Goal: Use online tool/utility: Utilize a website feature to perform a specific function

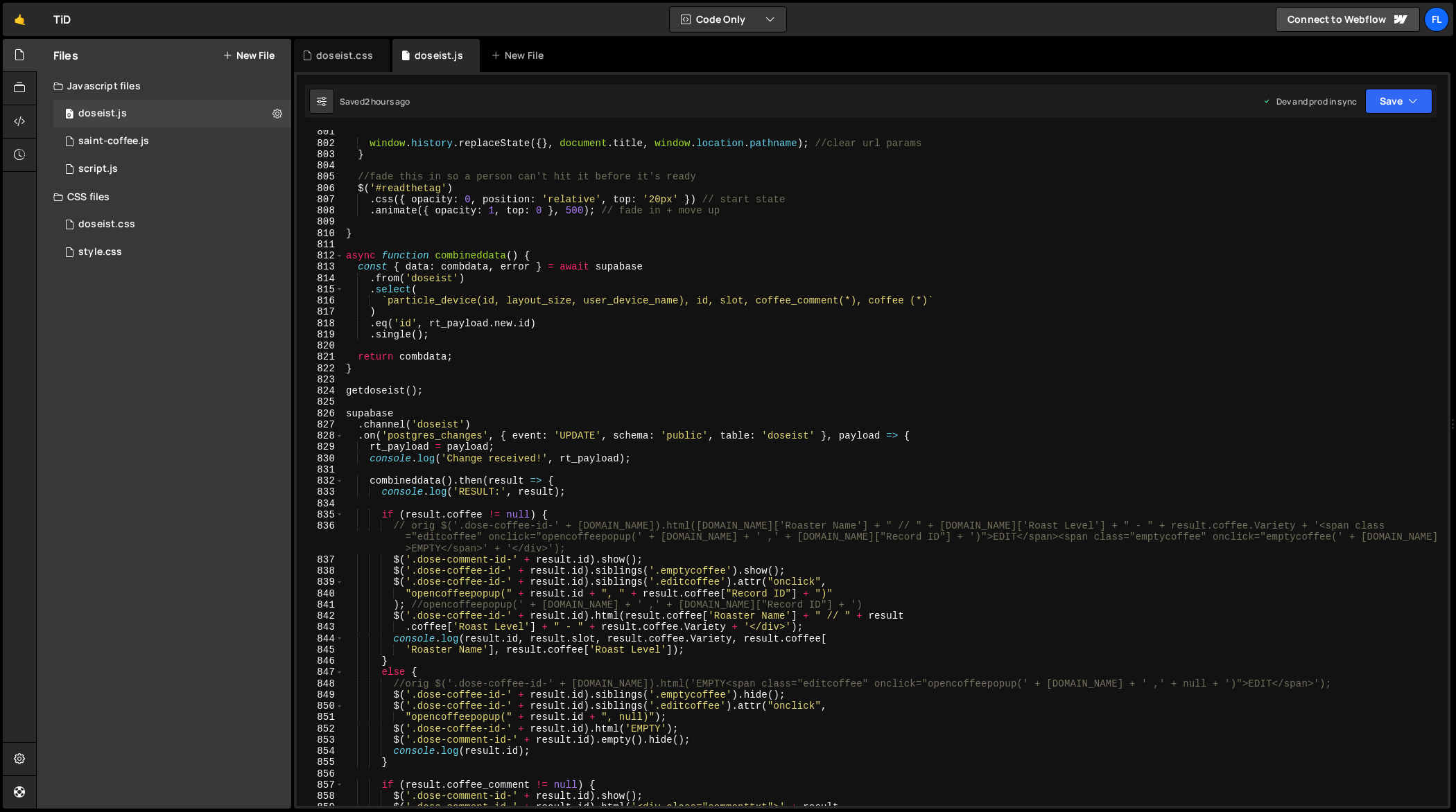
scroll to position [9022, 0]
click at [369, 406] on div "window . history . replaceState ({ } , document . title , window . location . p…" at bounding box center [893, 477] width 1100 height 699
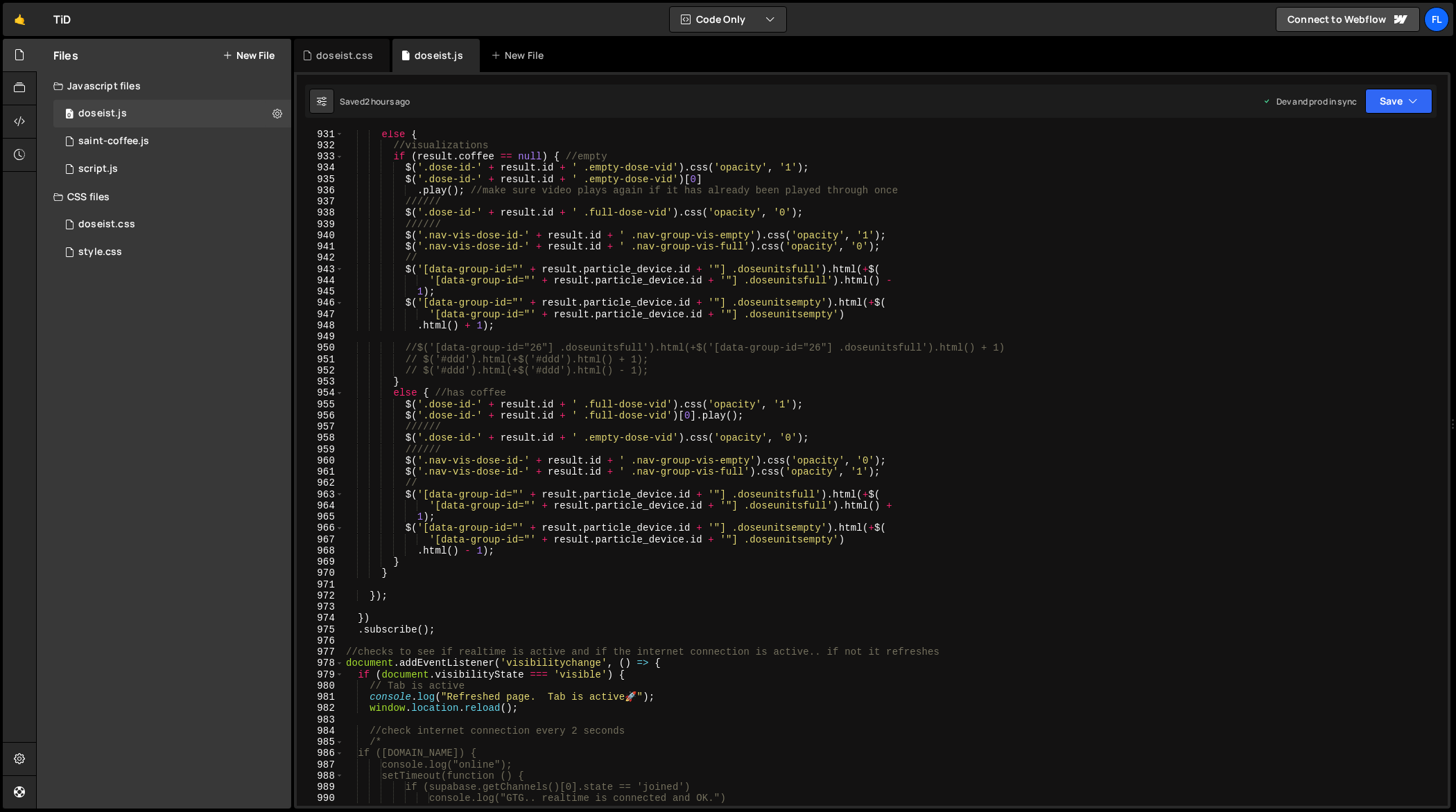
scroll to position [10519, 0]
click at [446, 632] on div "else { //visualizations if ( result . coffee == null ) { //empty $ ( '.dose-id-…" at bounding box center [893, 477] width 1100 height 699
type textarea "}) .subscribe();"
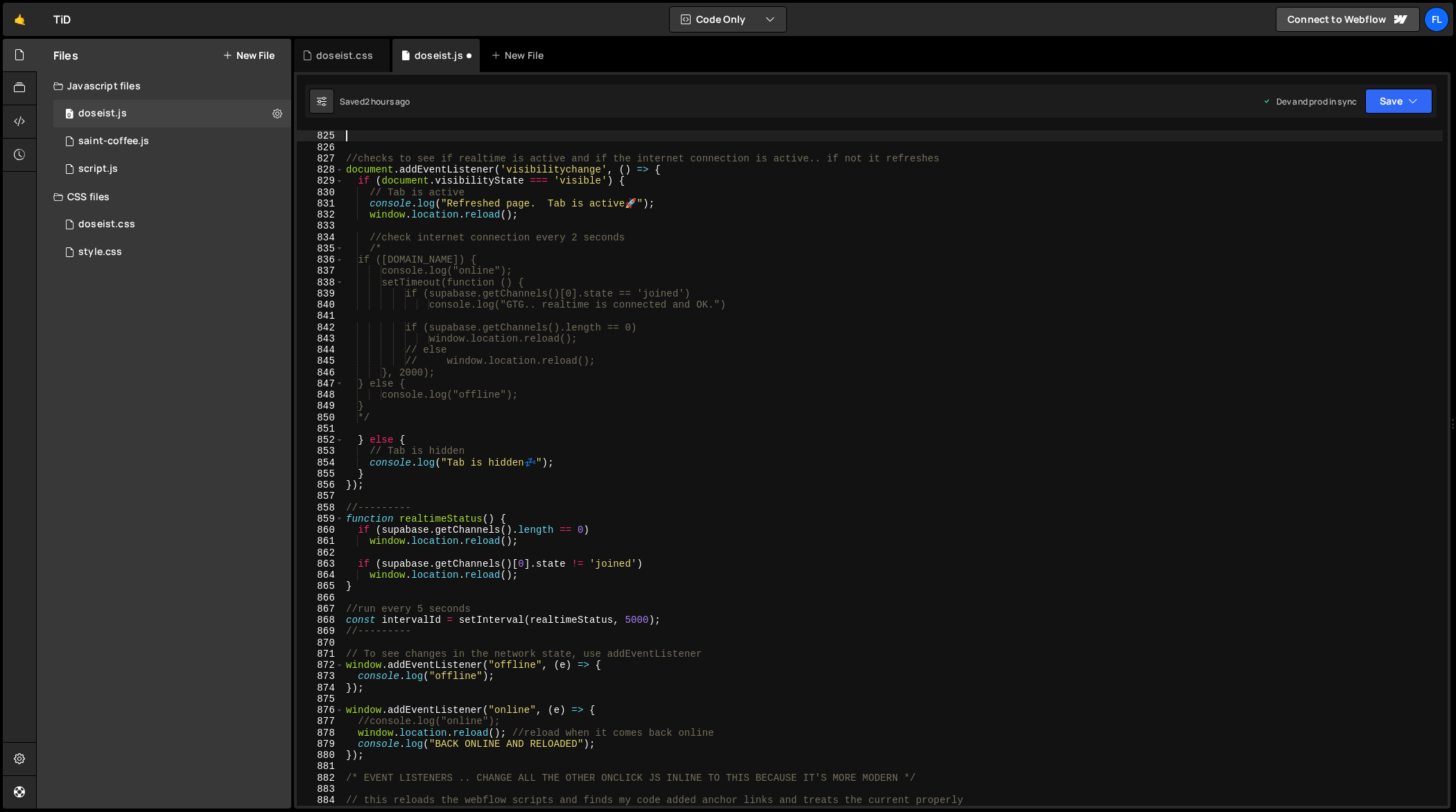
scroll to position [9289, 0]
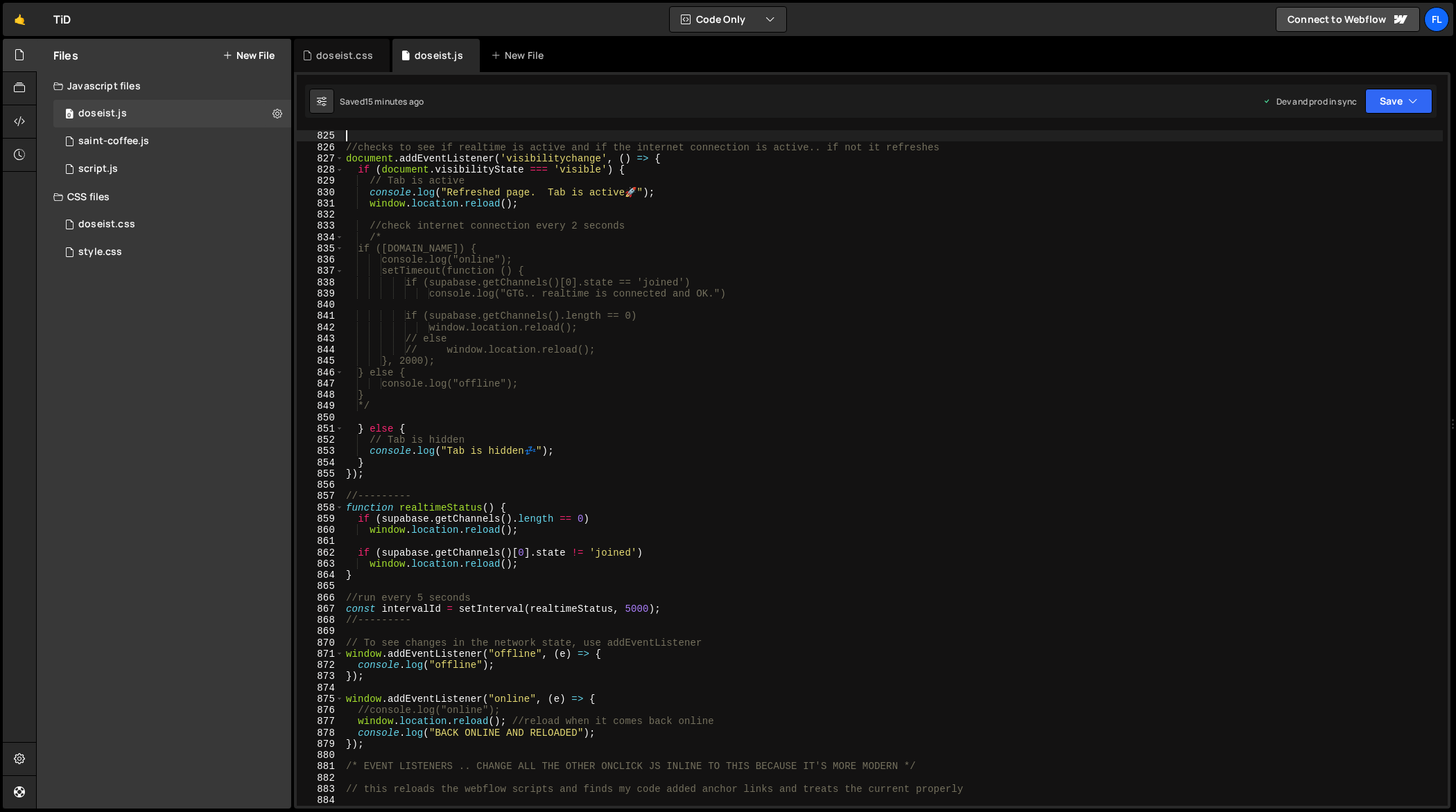
click at [788, 338] on div "//checks to see if realtime is active and if the internet connection is active.…" at bounding box center [893, 480] width 1100 height 699
type textarea "});"
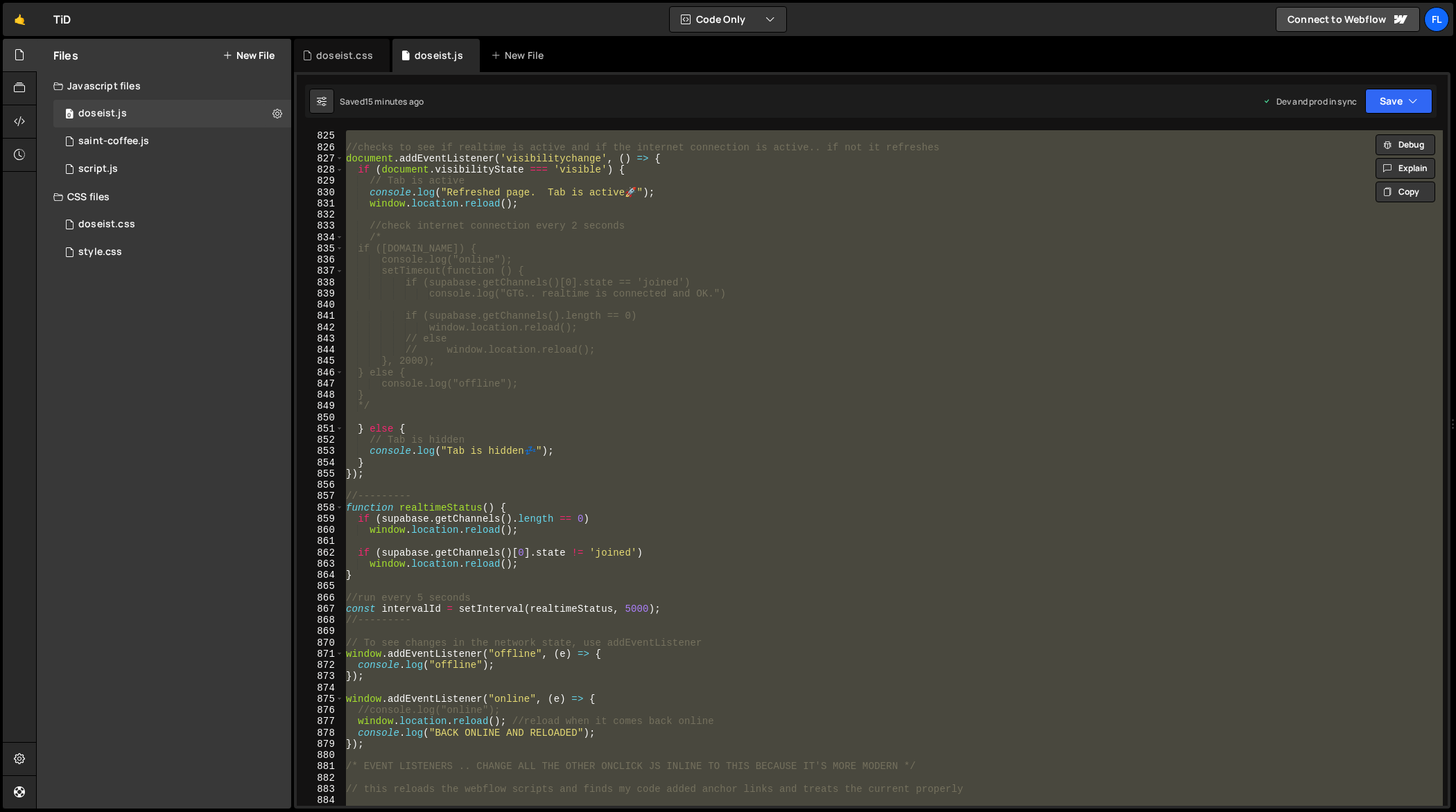
paste textarea
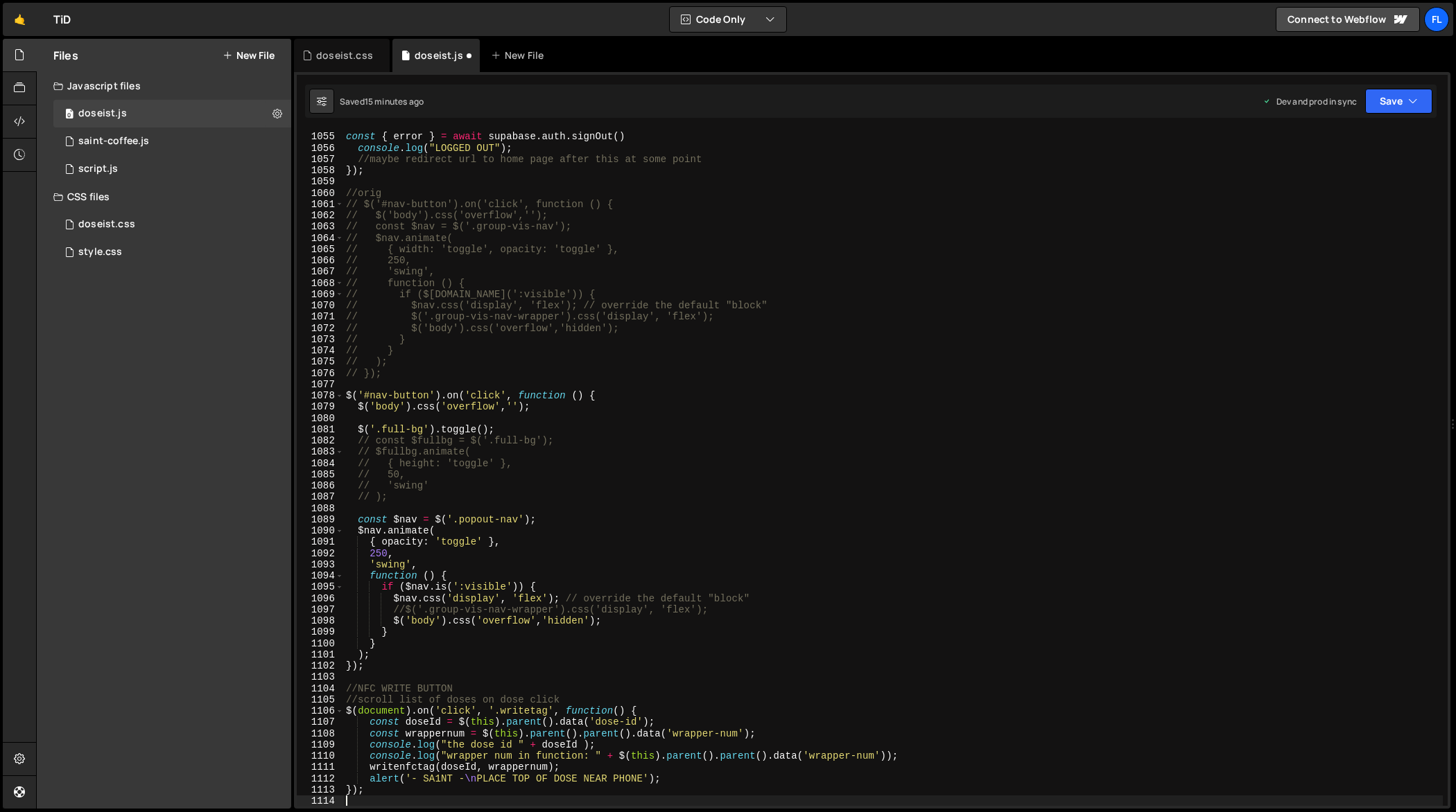
scroll to position [12036, 0]
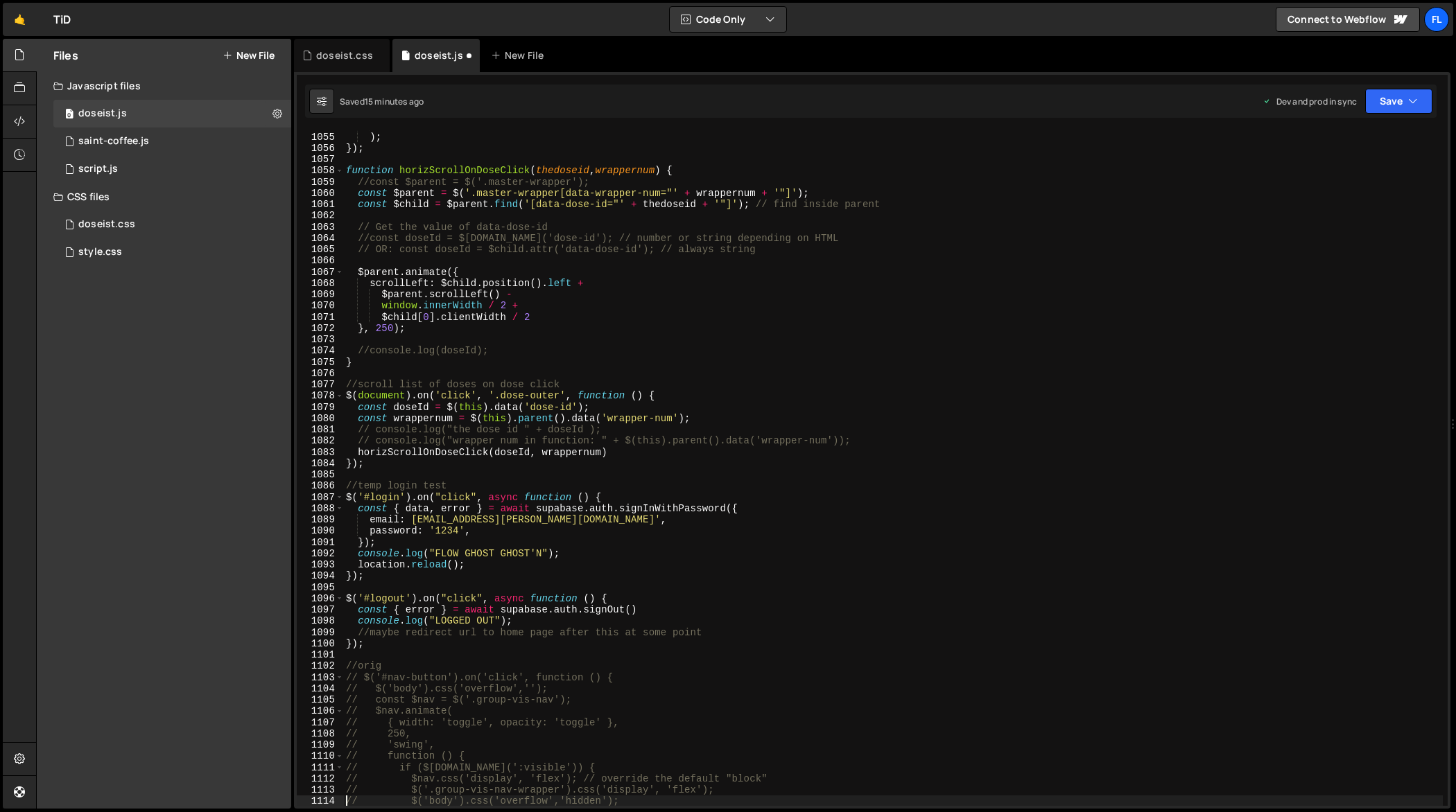
type textarea "// $('body').css('overflow','hidden');"
click at [745, 339] on div "'swing' // easing: "swing" or "linear" ) ; }) ; function horizScrollOnDoseClick…" at bounding box center [893, 469] width 1100 height 699
type textarea "});"
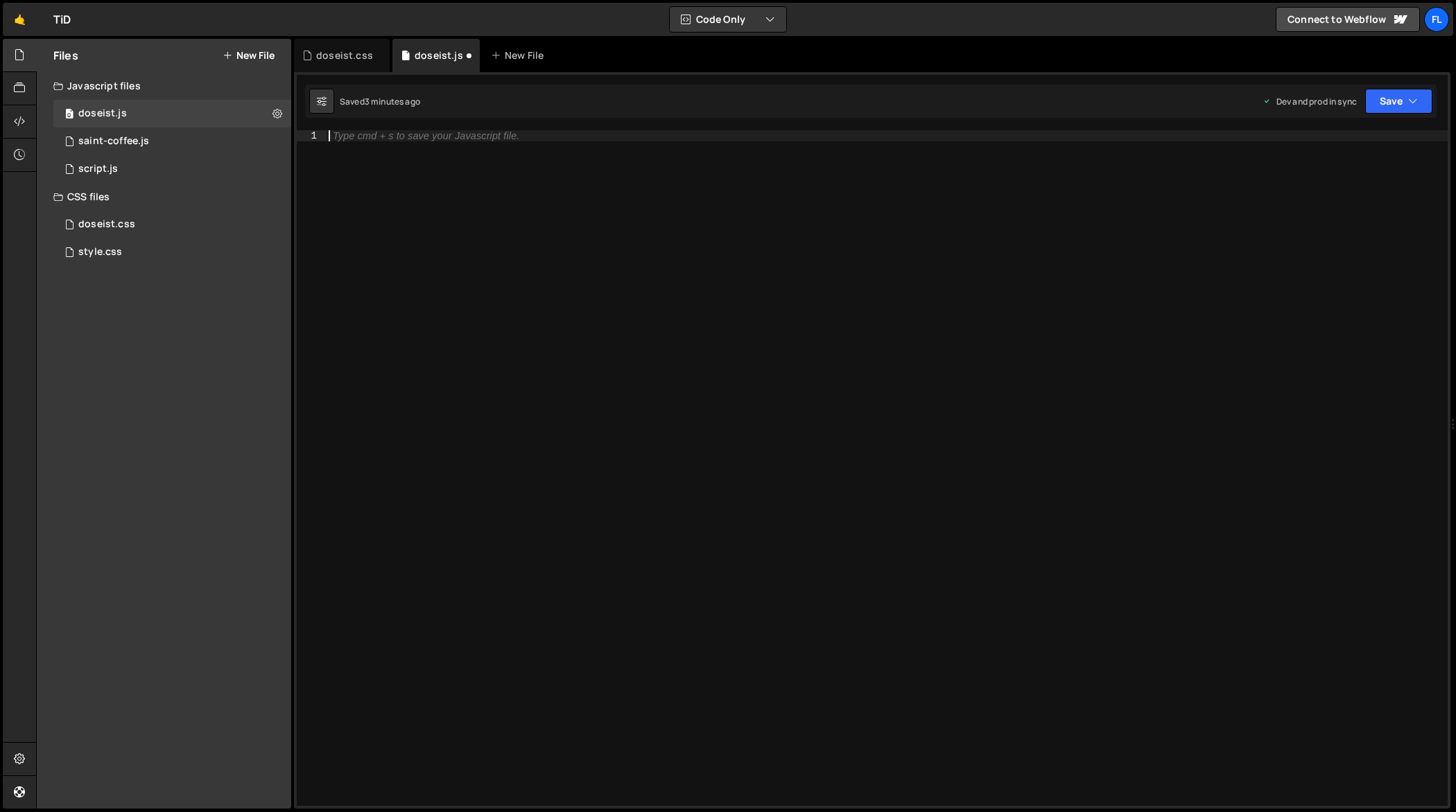
paste textarea "// $('body').css('overflow','hidden');"
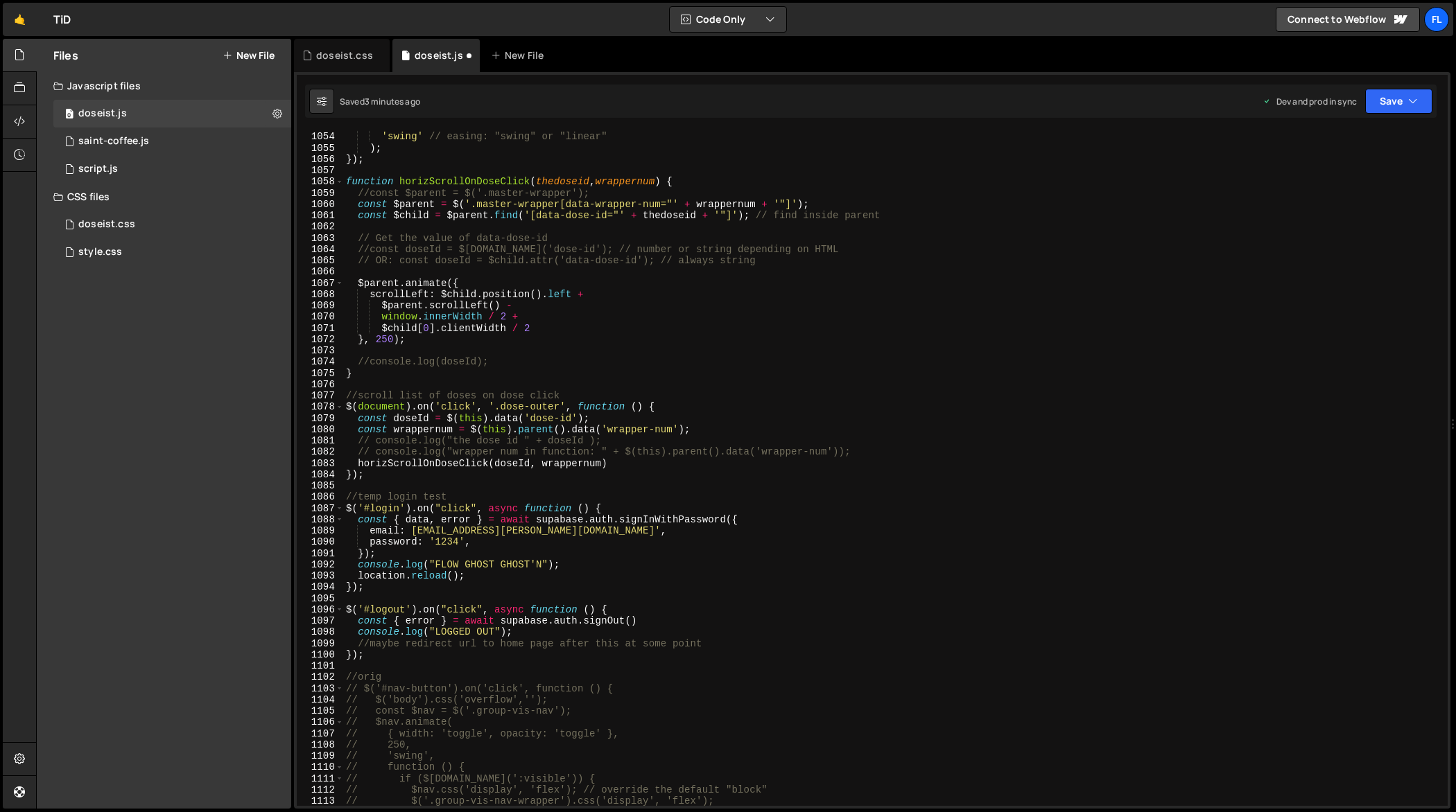
type textarea "// $('body').css('overflow','hidden');"
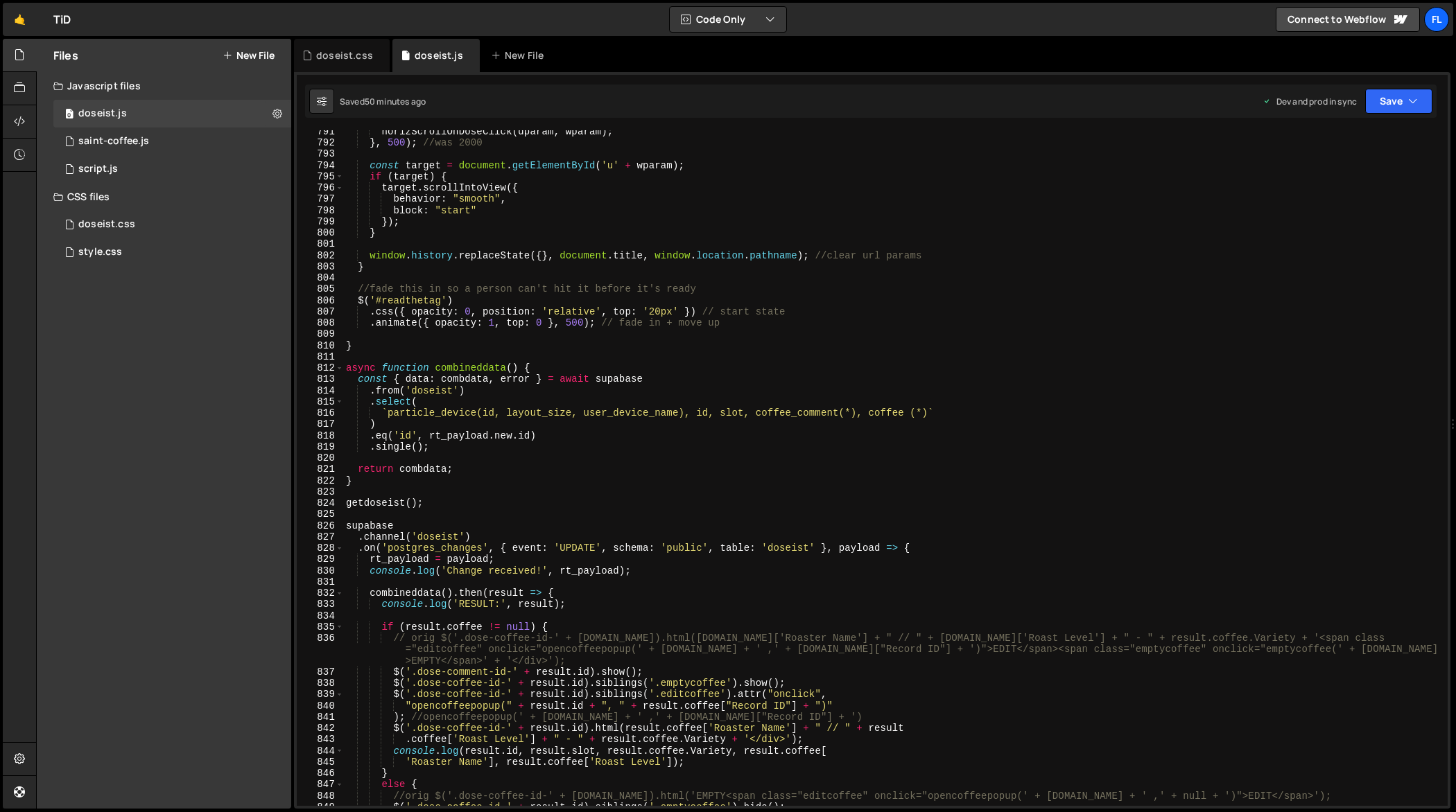
scroll to position [8922, 0]
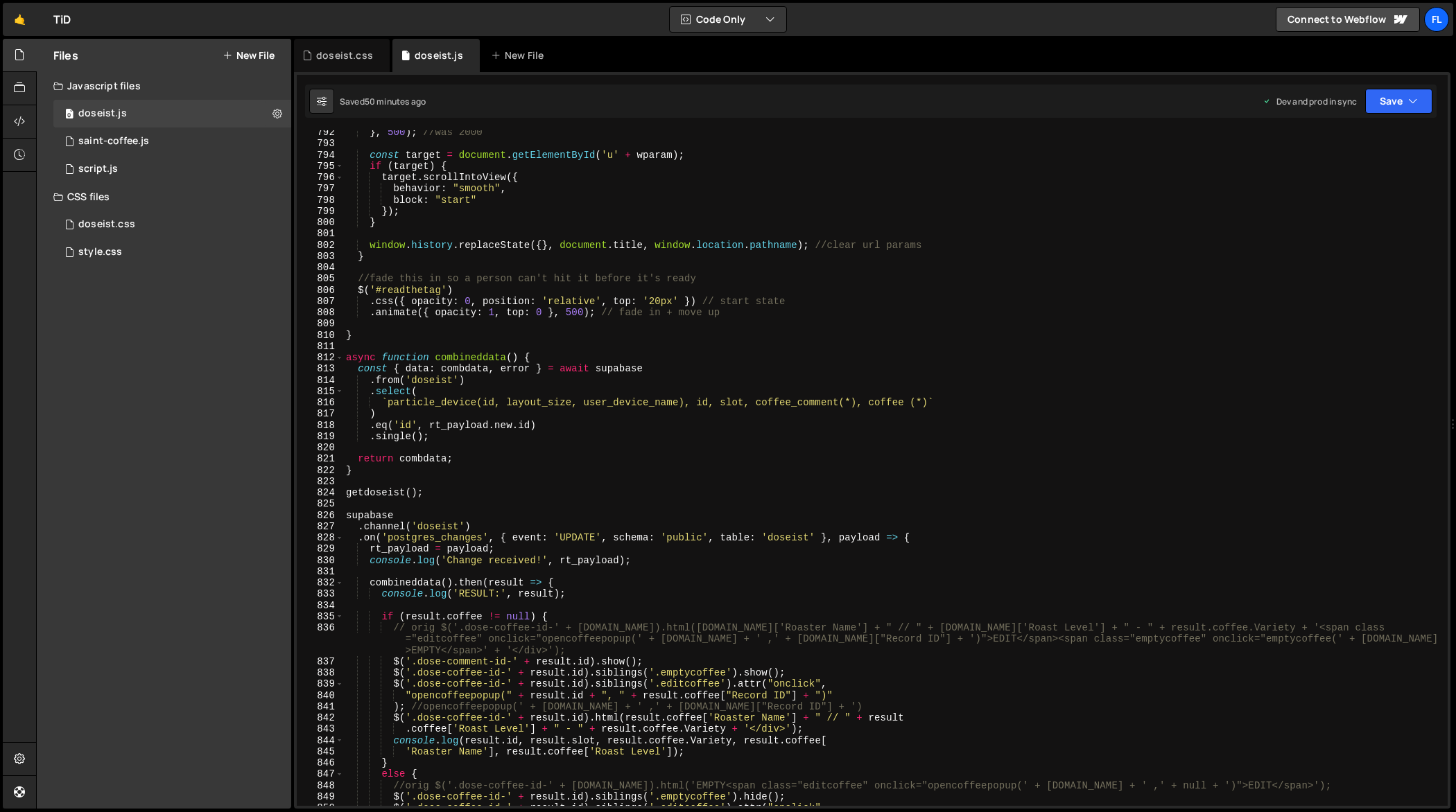
click at [475, 502] on div "} , 500 ) ; //was 2000 const target = document . getElementById ( 'u' + wparam …" at bounding box center [893, 476] width 1100 height 699
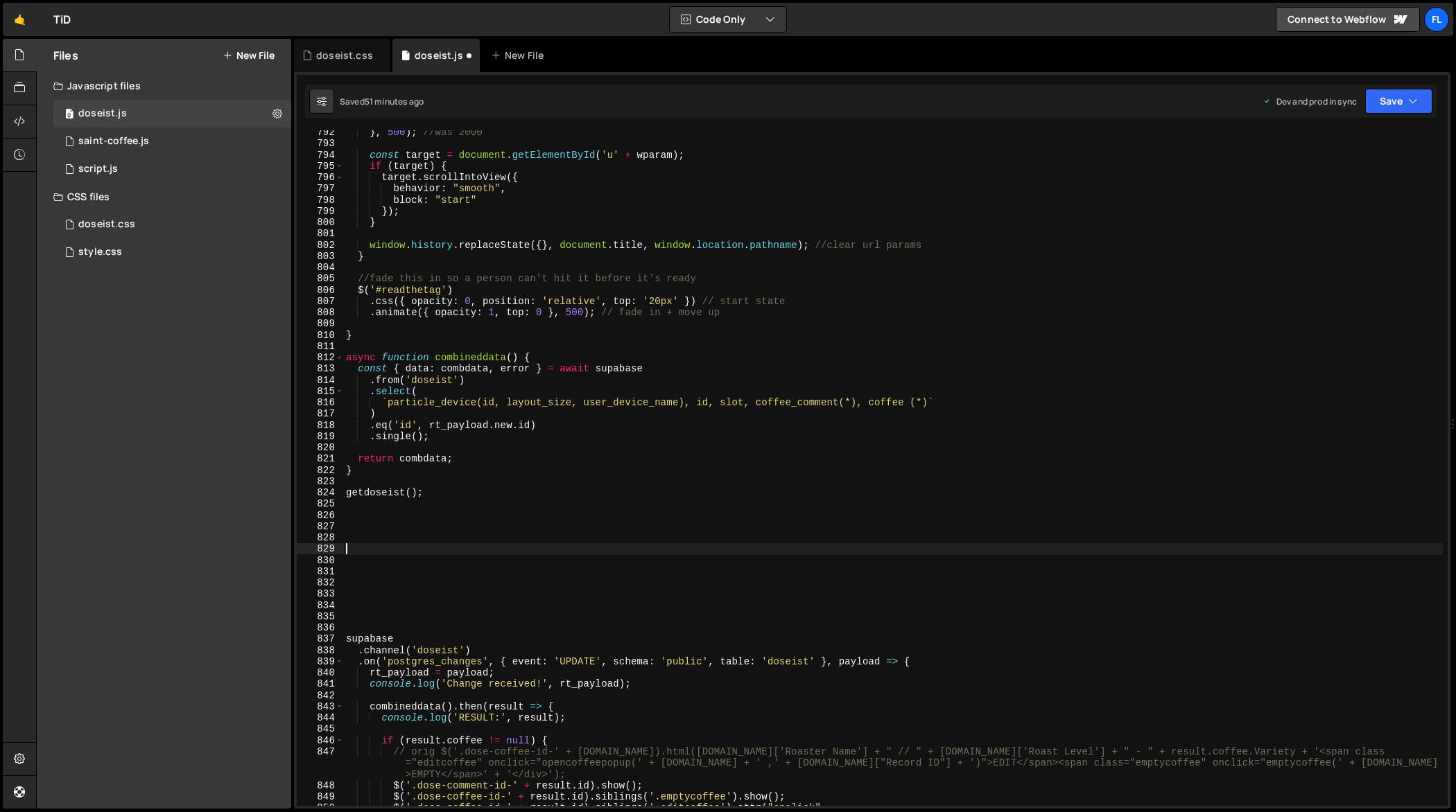
paste textarea "});"
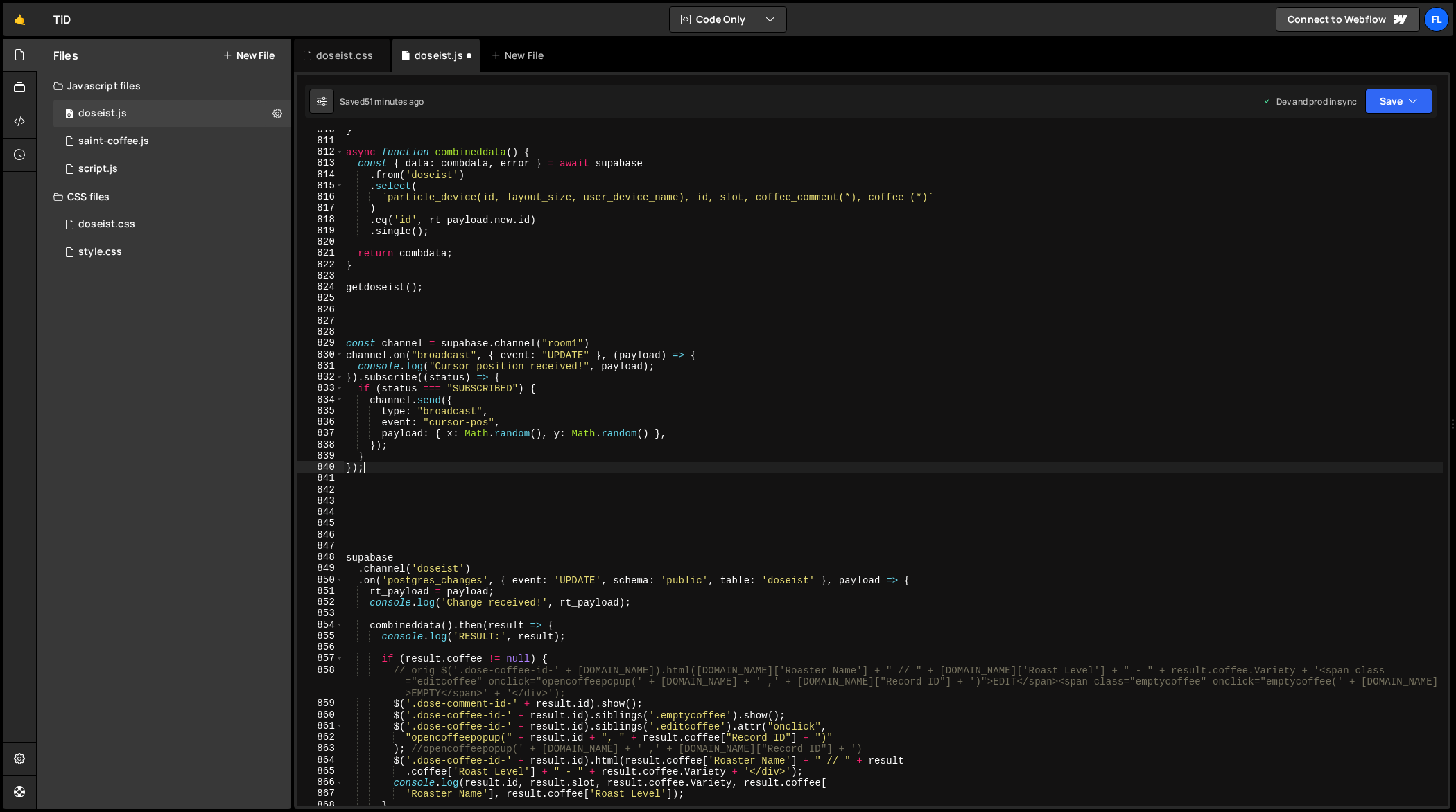
scroll to position [9126, 0]
drag, startPoint x: 386, startPoint y: 579, endPoint x: 485, endPoint y: 585, distance: 99.2
click at [485, 585] on div "} async function combineddata ( ) { const { data : combdata , error } = await s…" at bounding box center [893, 473] width 1100 height 699
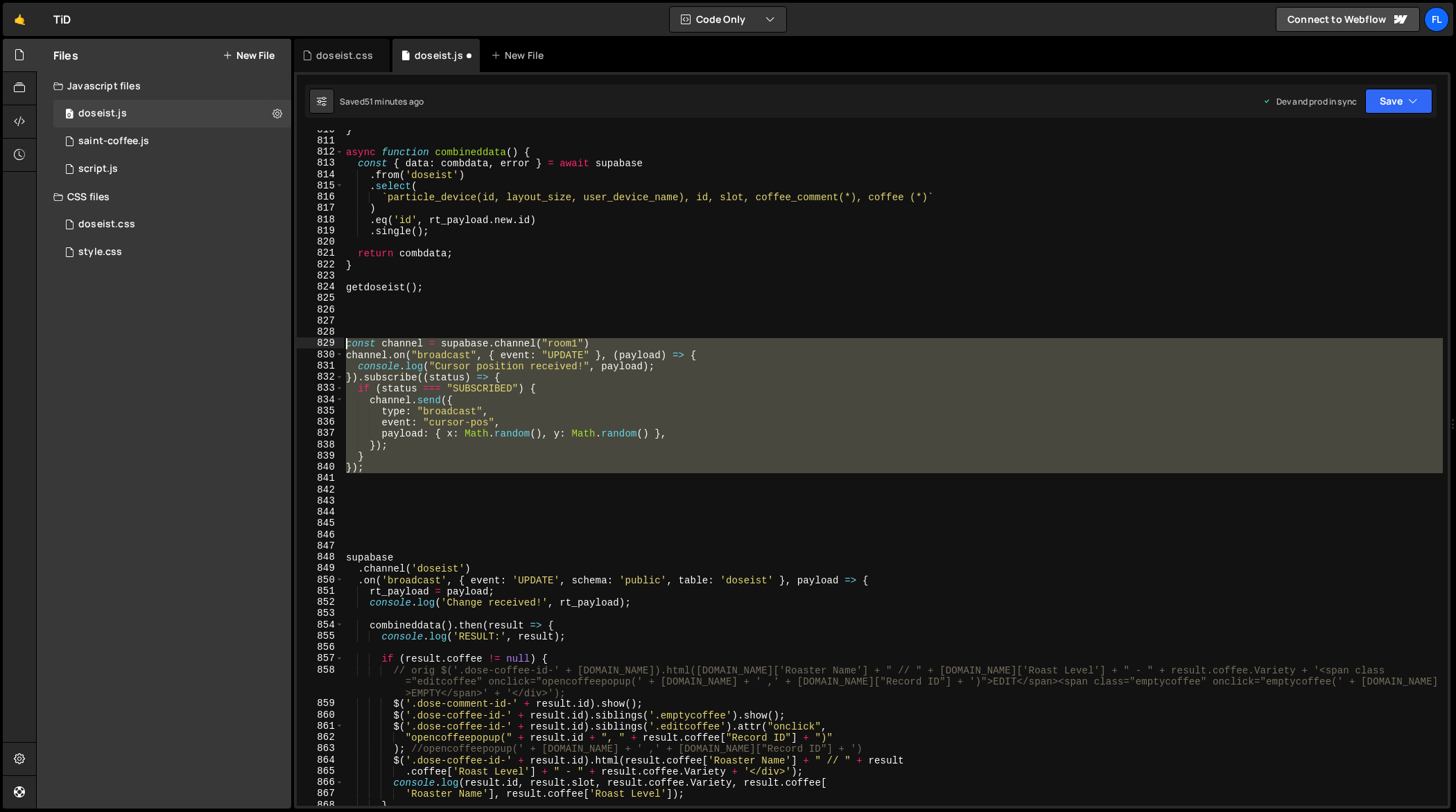
drag, startPoint x: 407, startPoint y: 477, endPoint x: 320, endPoint y: 343, distance: 159.8
click at [320, 343] on div ".on('broadcast', { event: 'UPDATE', schema: 'public', table: 'doseist' }, paylo…" at bounding box center [872, 468] width 1150 height 676
type textarea "const channel = [DOMAIN_NAME]("room1") channel.on("broadcast", { event: "UPDATE…"
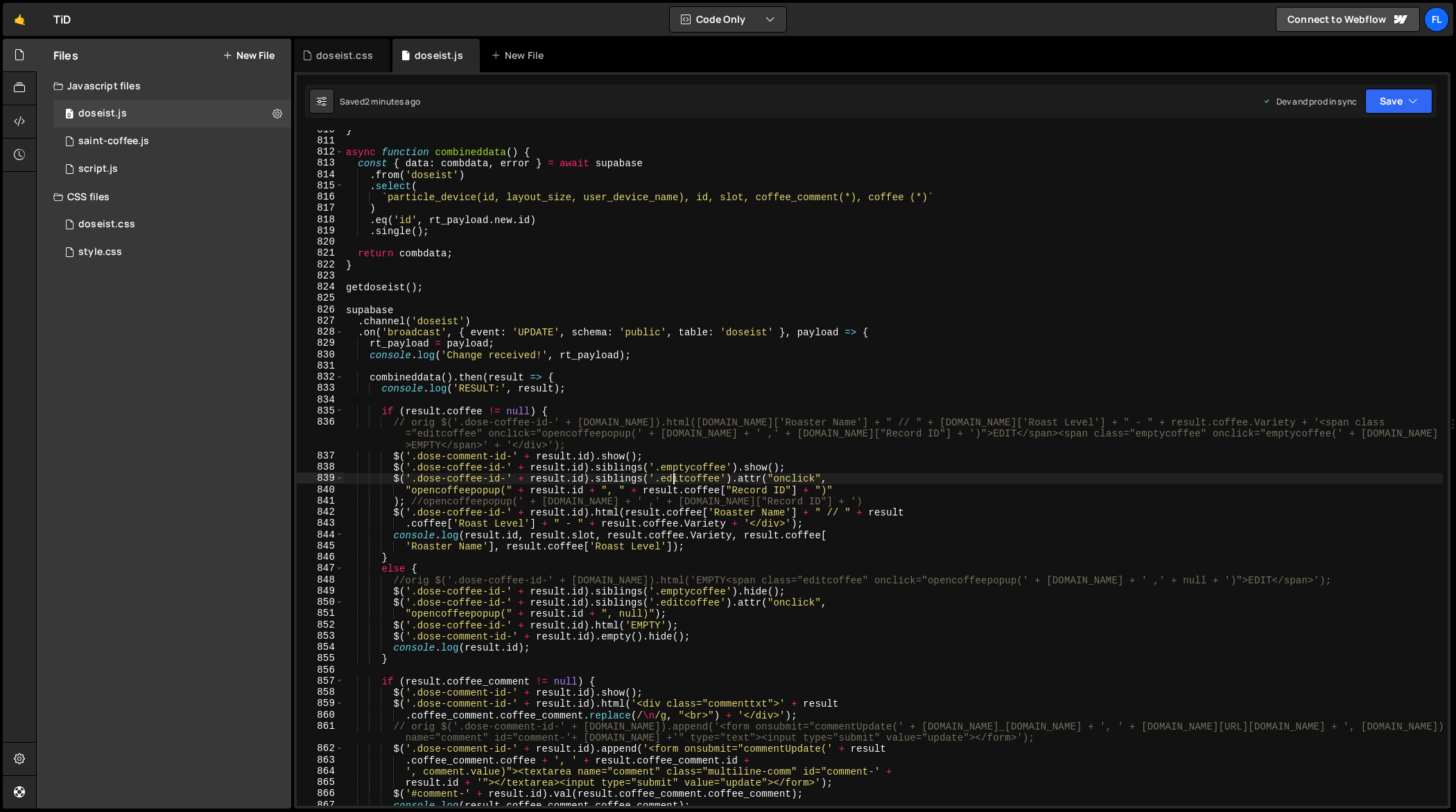
click at [673, 479] on div "} async function combineddata ( ) { const { data : combdata , error } = await s…" at bounding box center [893, 473] width 1100 height 699
type textarea "});"
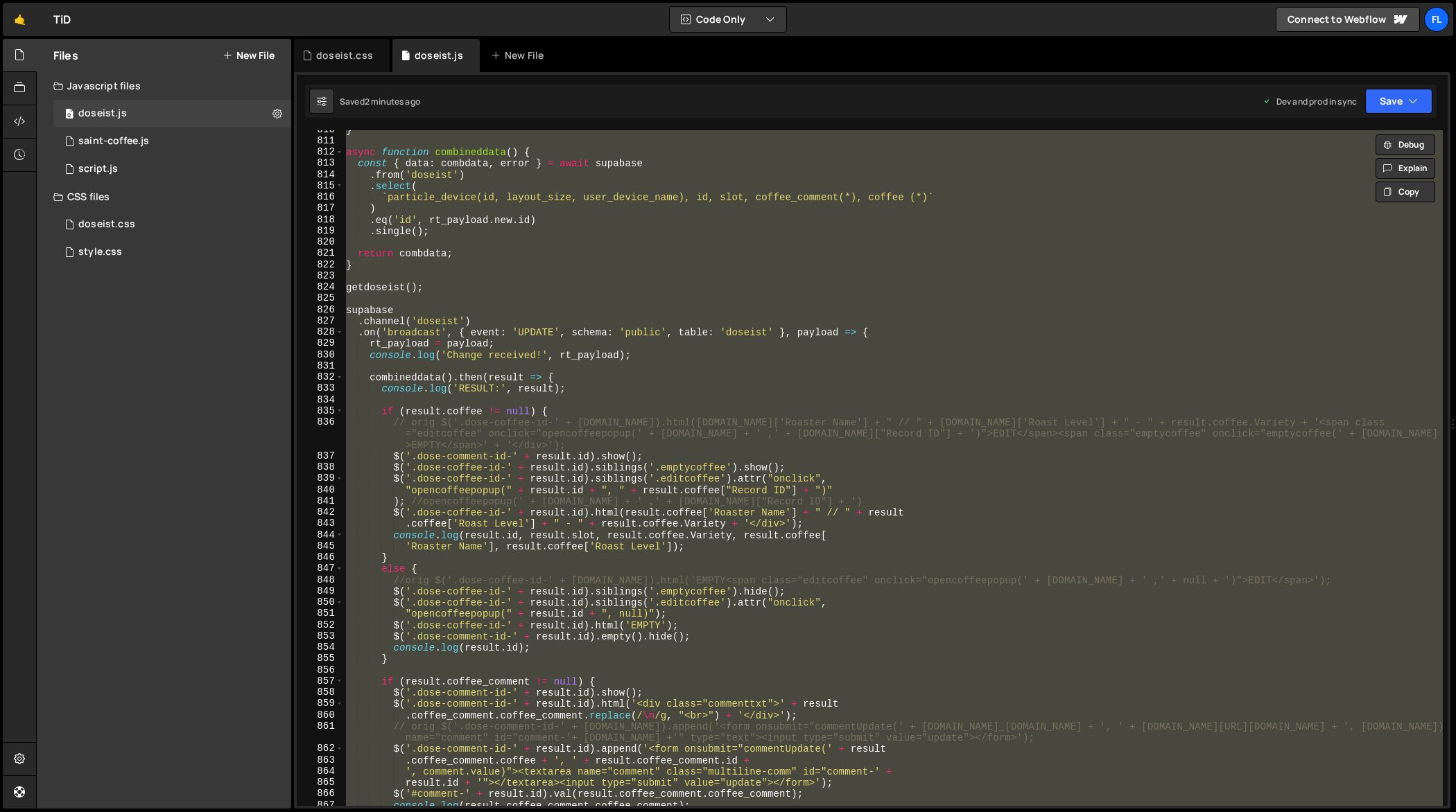
paste textarea
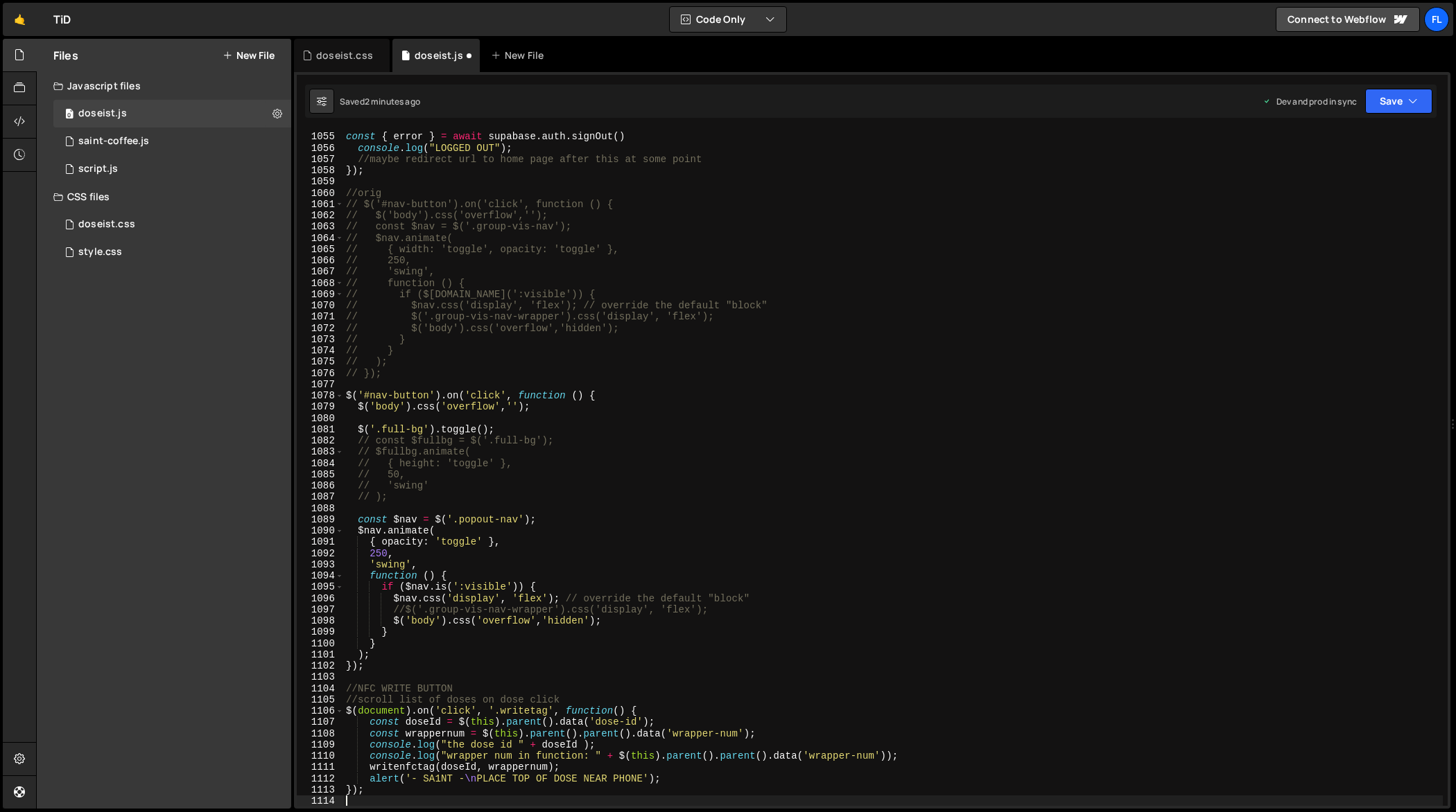
type textarea "// $('body').css('overflow','hidden');"
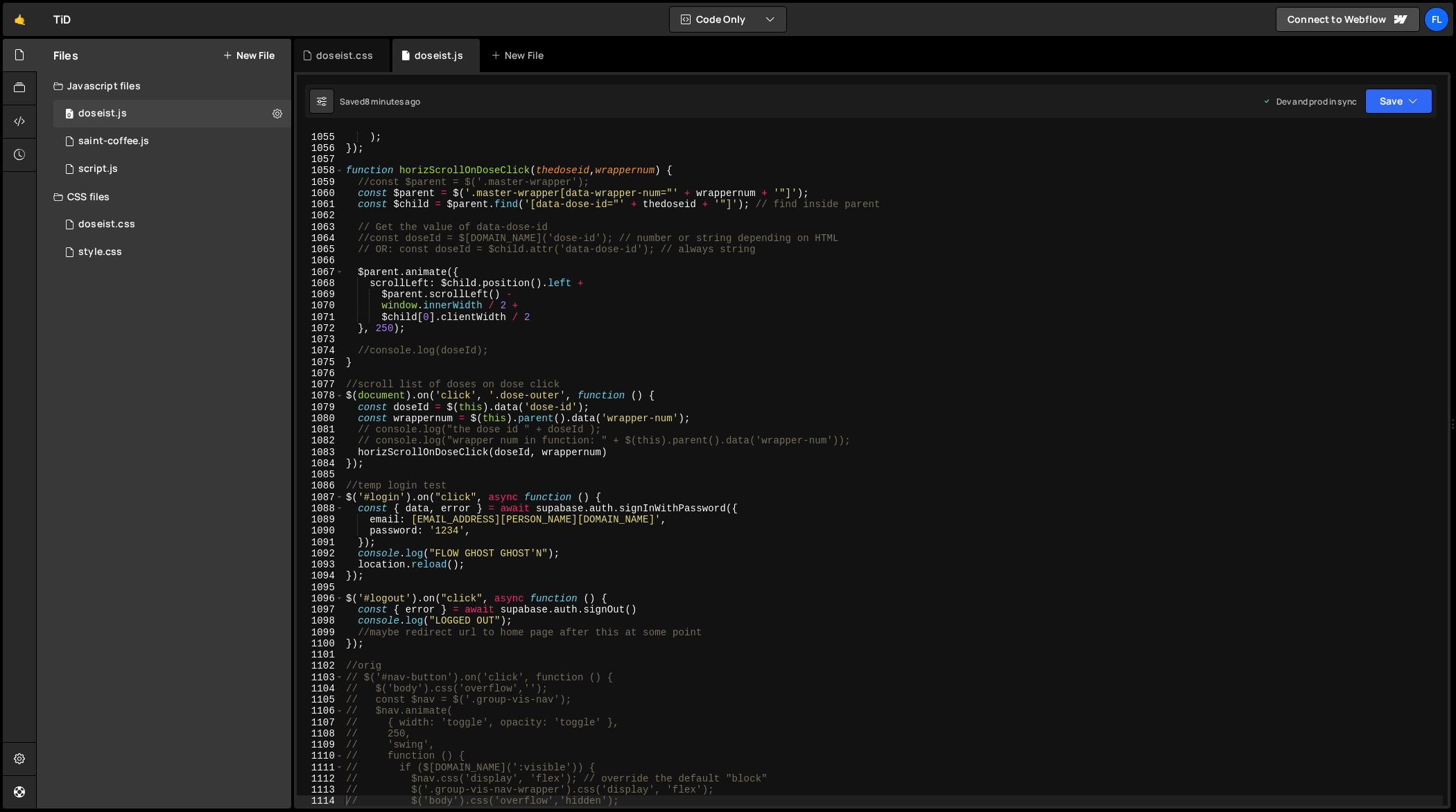
click at [1024, 211] on div "'swing' // easing: "swing" or "linear" ) ; }) ; function horizScrollOnDoseClick…" at bounding box center [893, 469] width 1100 height 699
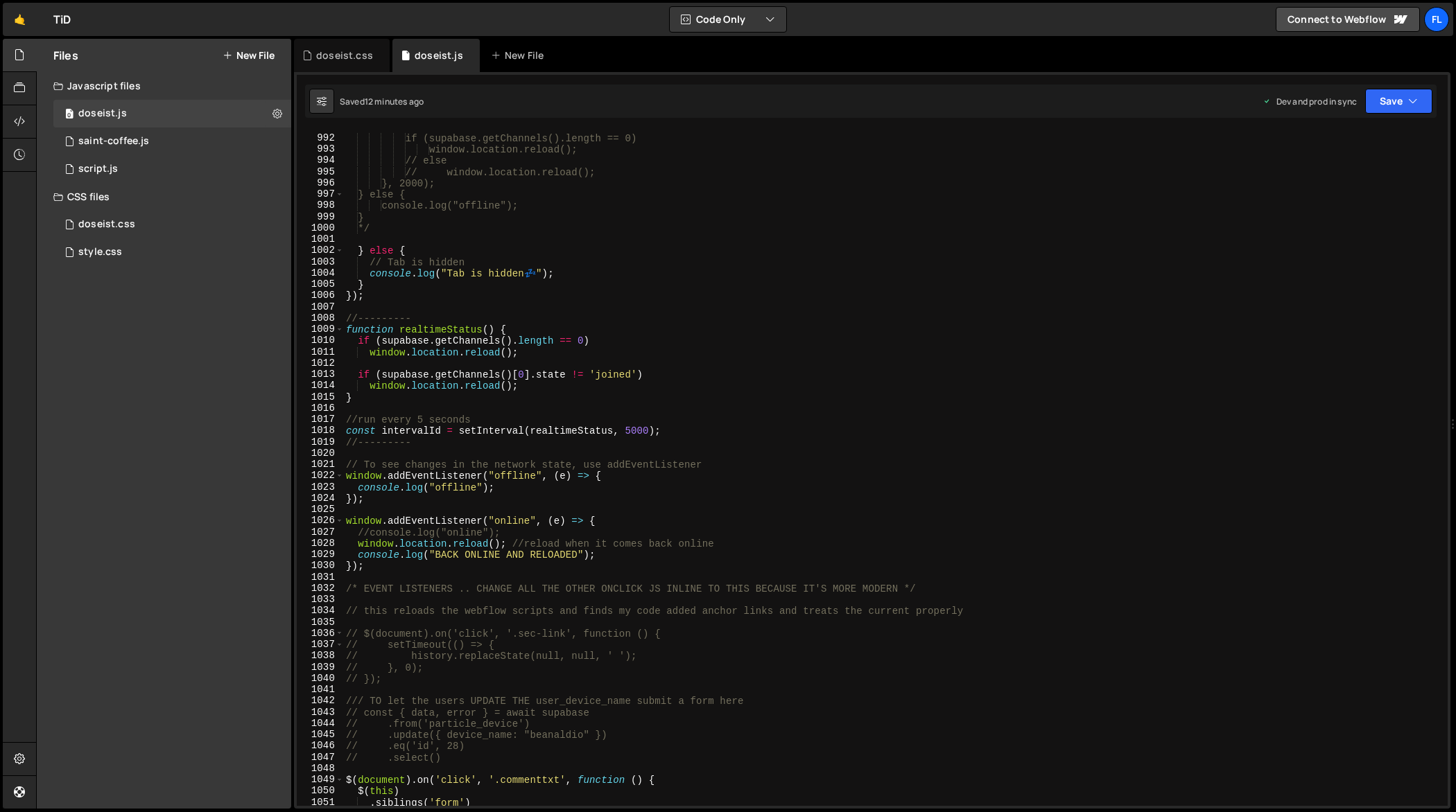
scroll to position [11191, 0]
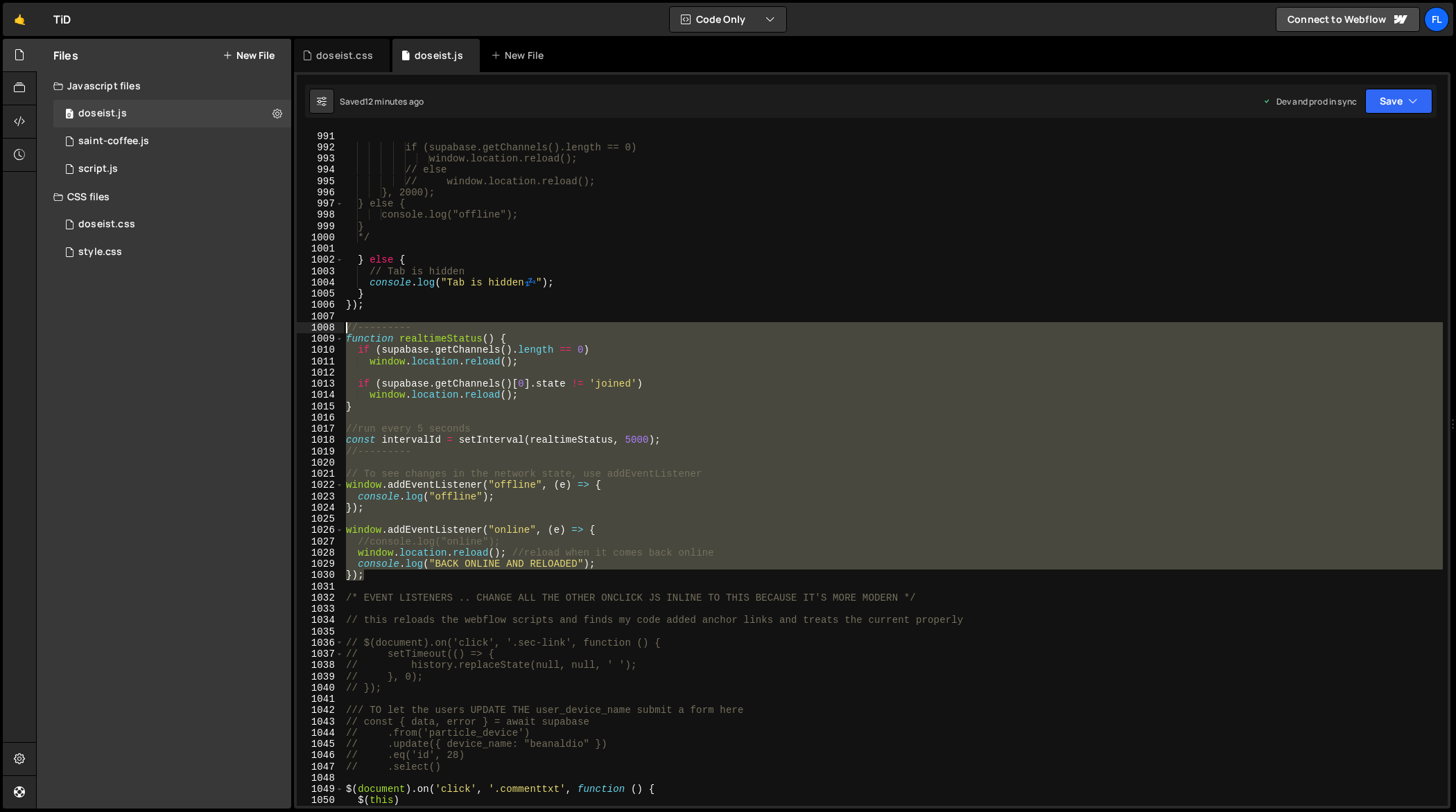
drag, startPoint x: 378, startPoint y: 577, endPoint x: 314, endPoint y: 332, distance: 253.2
click at [314, 332] on div "990 991 992 993 994 995 996 997 998 999 1000 1001 1002 1003 1004 1005 1006 1007…" at bounding box center [872, 468] width 1150 height 676
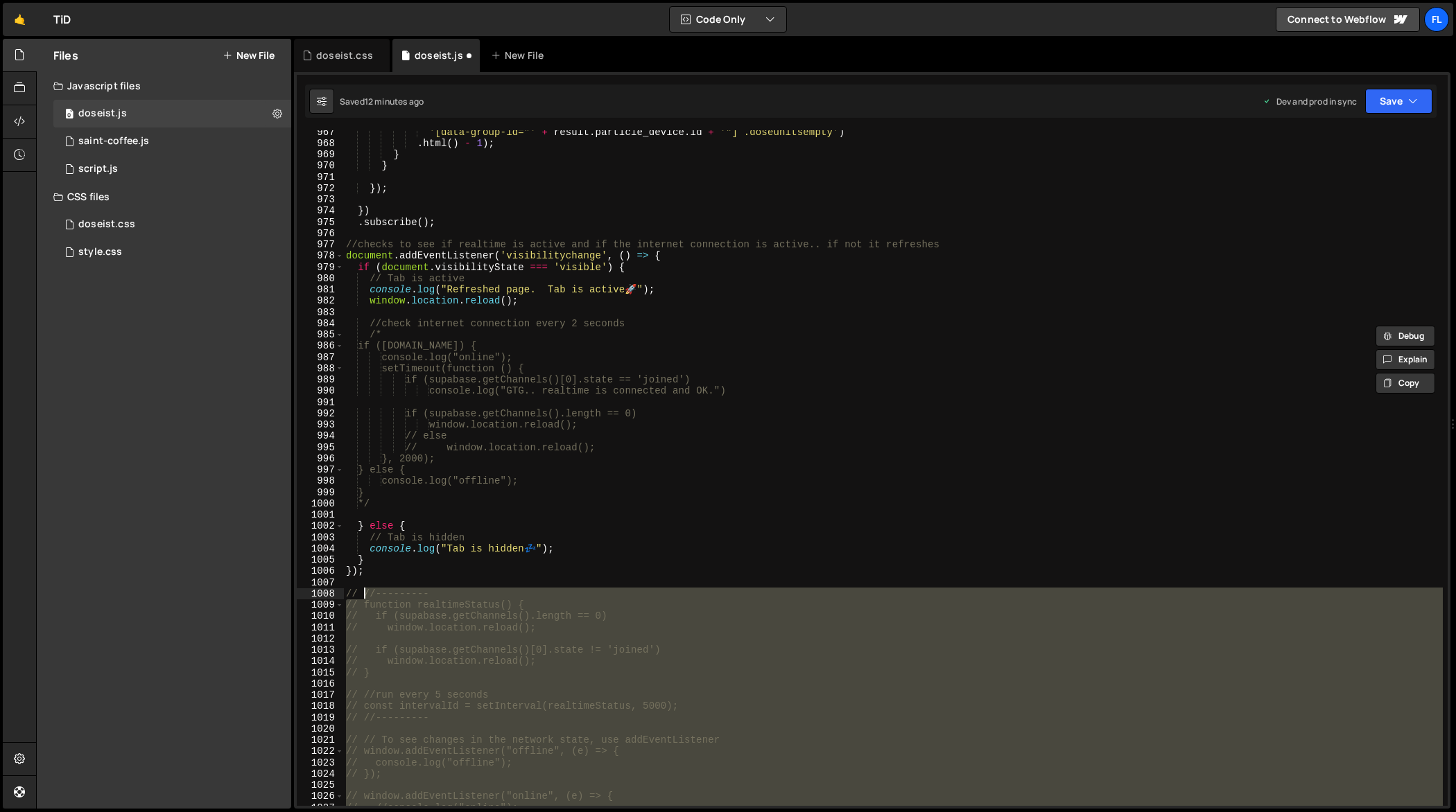
scroll to position [10926, 0]
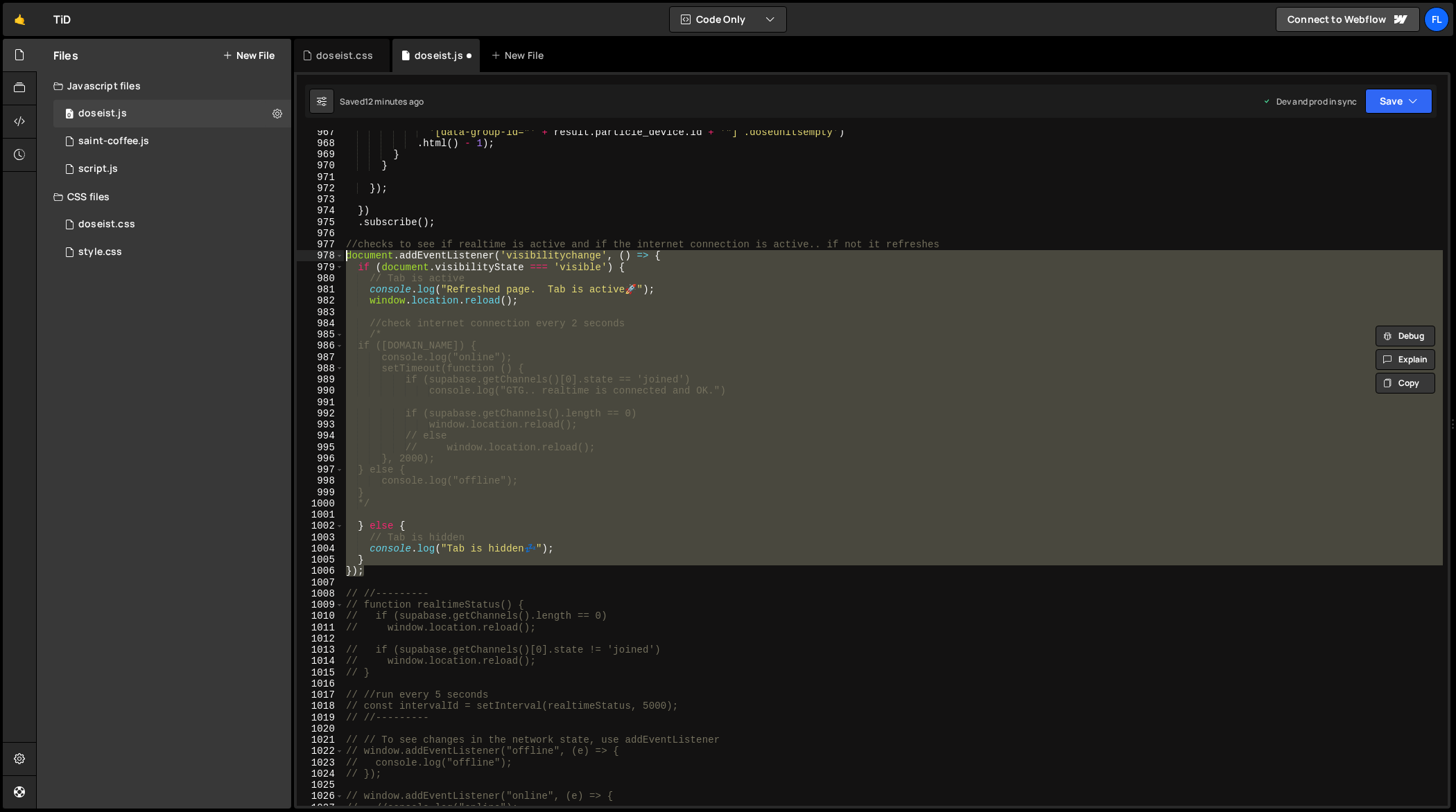
drag, startPoint x: 374, startPoint y: 576, endPoint x: 304, endPoint y: 252, distance: 331.5
click at [304, 252] on div "// //--------- // function realtimeStatus() { 967 968 969 970 971 972 973 974 9…" at bounding box center [872, 468] width 1150 height 676
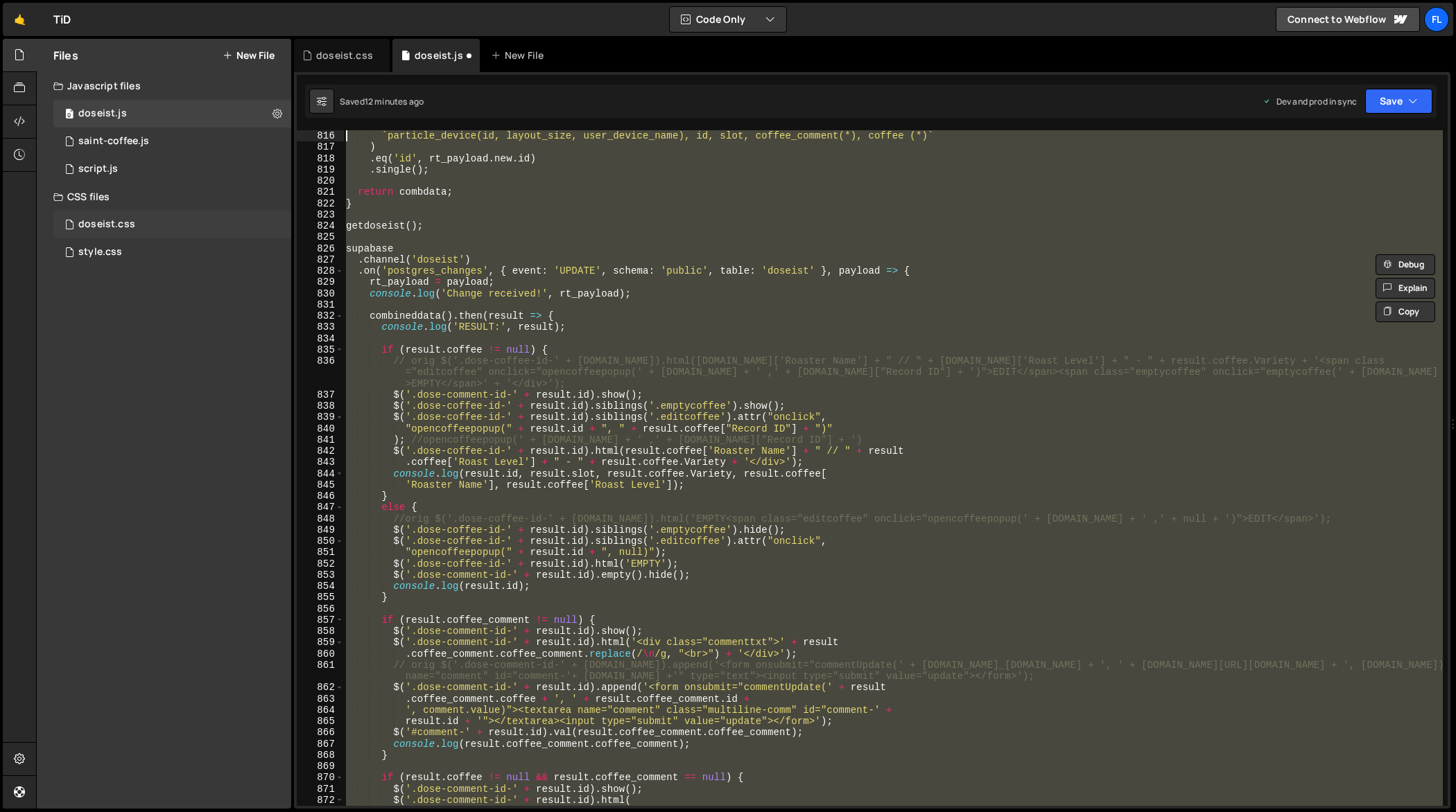
scroll to position [9098, 0]
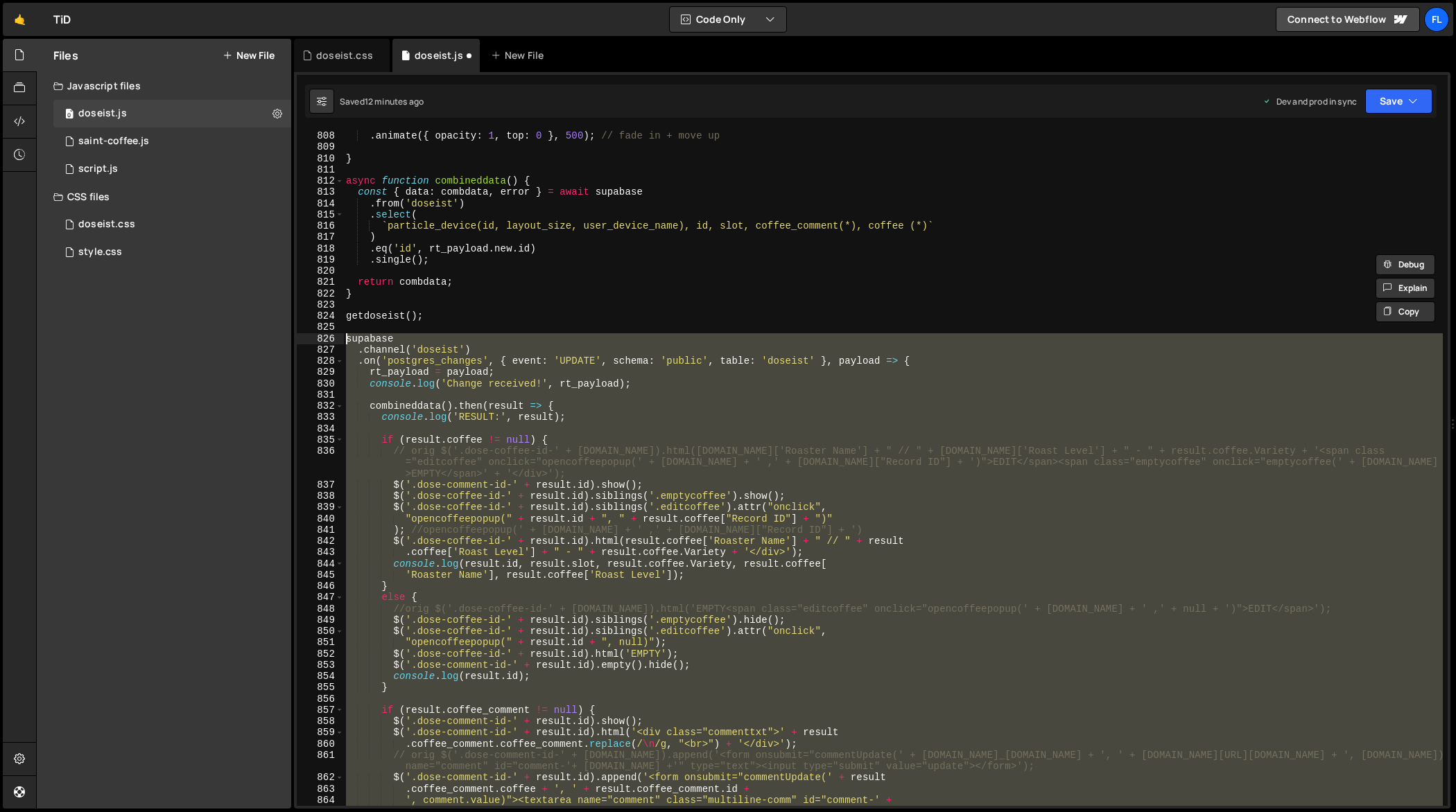
drag, startPoint x: 459, startPoint y: 460, endPoint x: 325, endPoint y: 340, distance: 179.9
click at [325, 340] on div "// document.addEventListener('visibilitychange', () => { // if (document.visibi…" at bounding box center [872, 468] width 1150 height 676
type textarea "supabase .channel('doseist')"
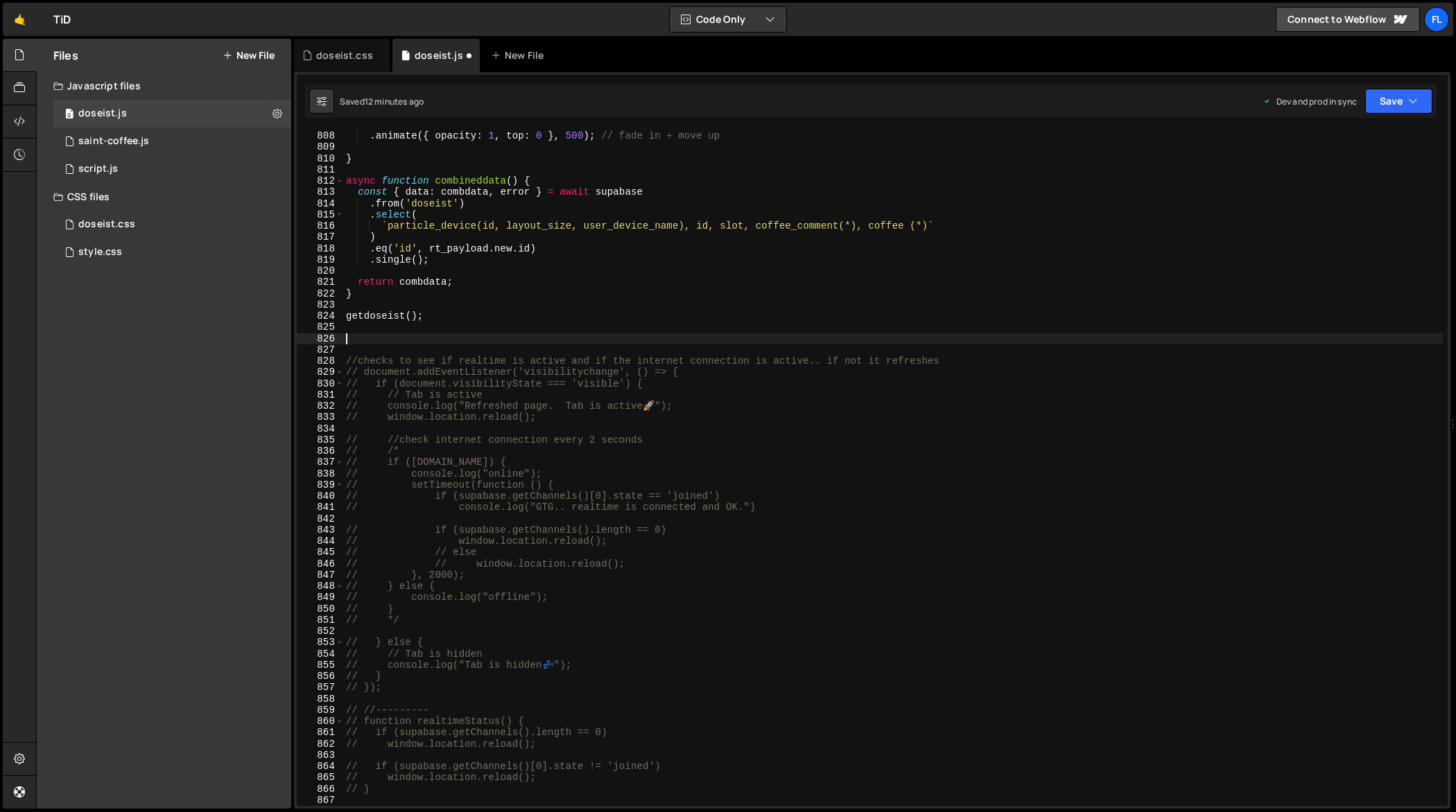
type textarea "//checks to see if realtime is active and if the internet connection is active.…"
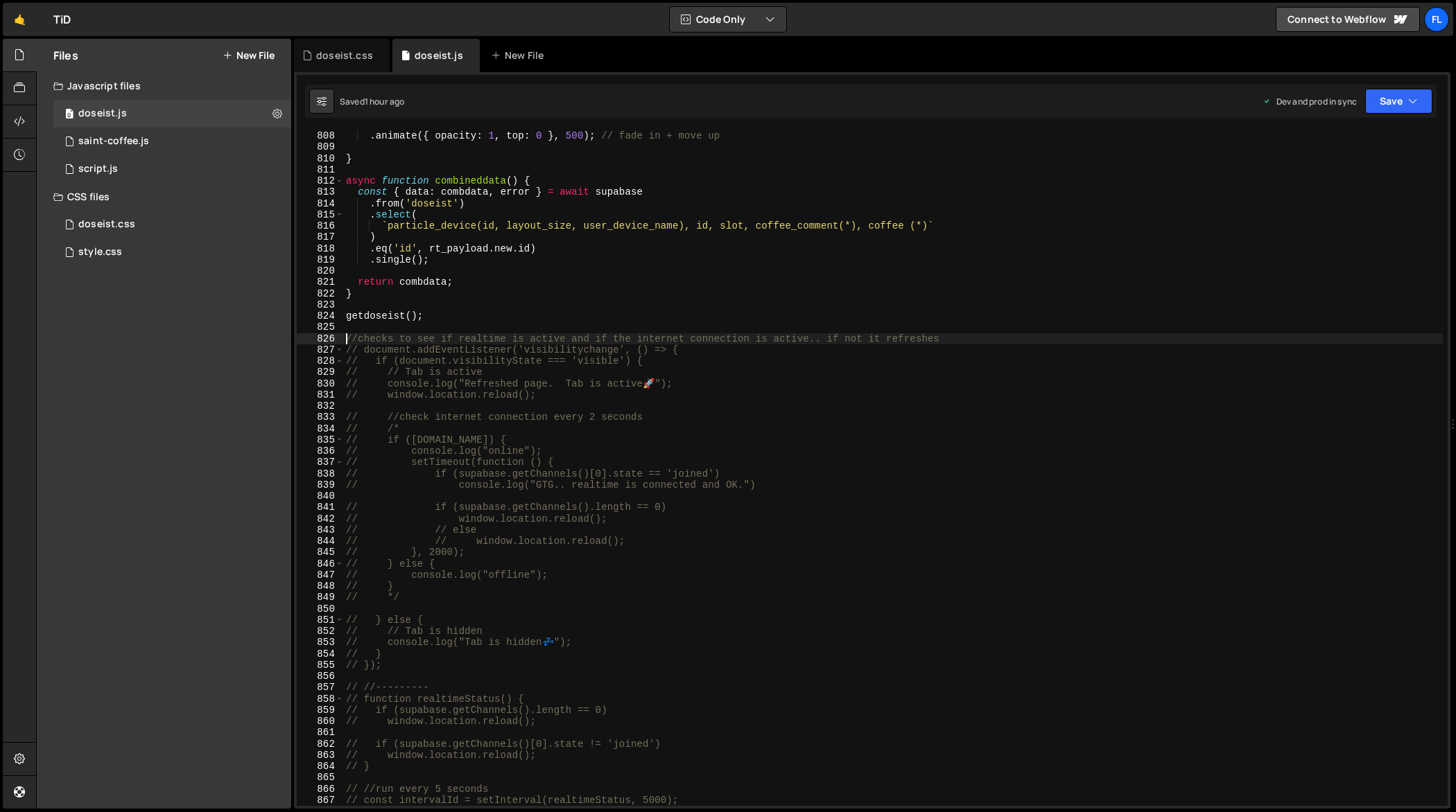
click at [544, 410] on div ". animate ({ opacity : 1 , top : 0 } , 500 ) ; // fade in + move up } async fun…" at bounding box center [893, 480] width 1100 height 699
type textarea "});"
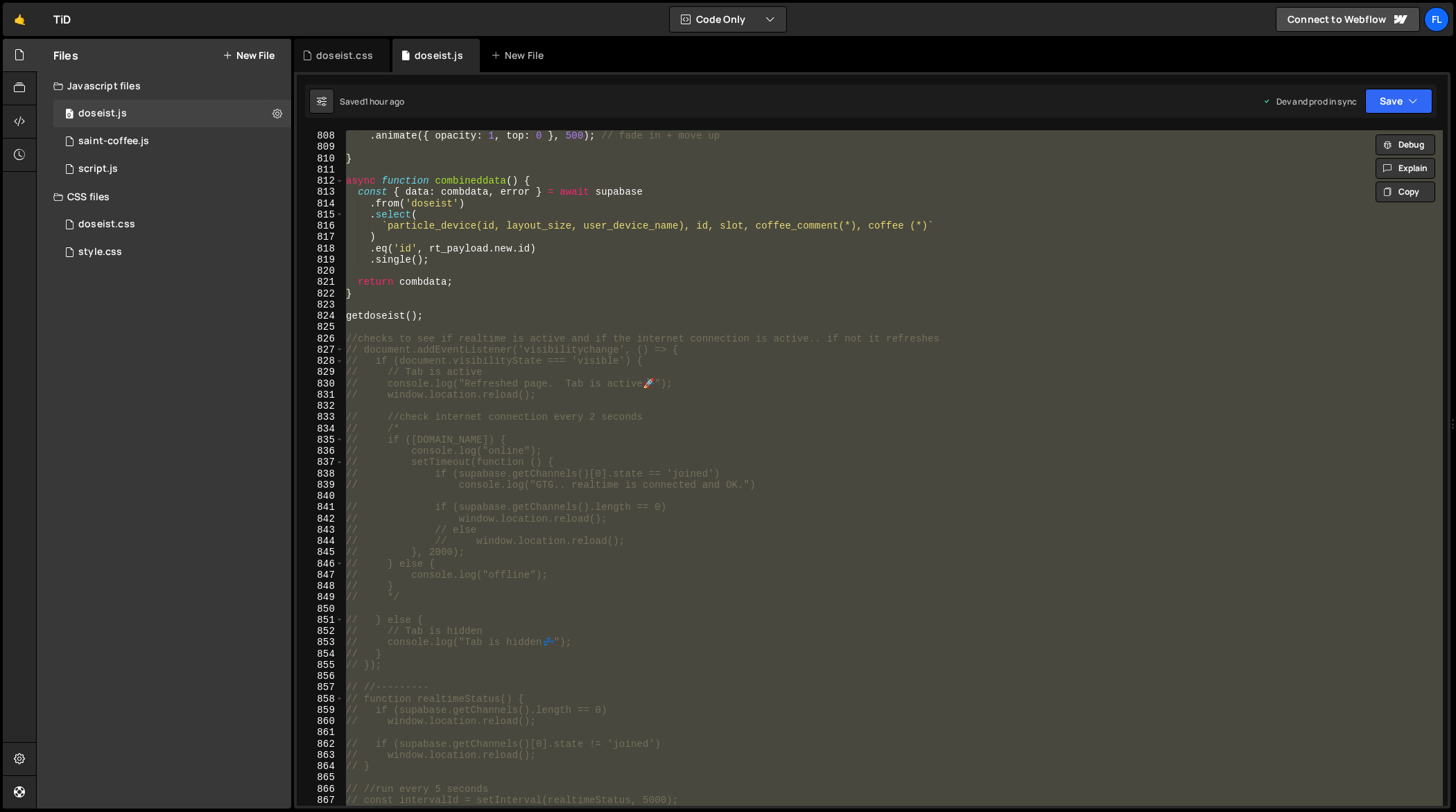
paste textarea
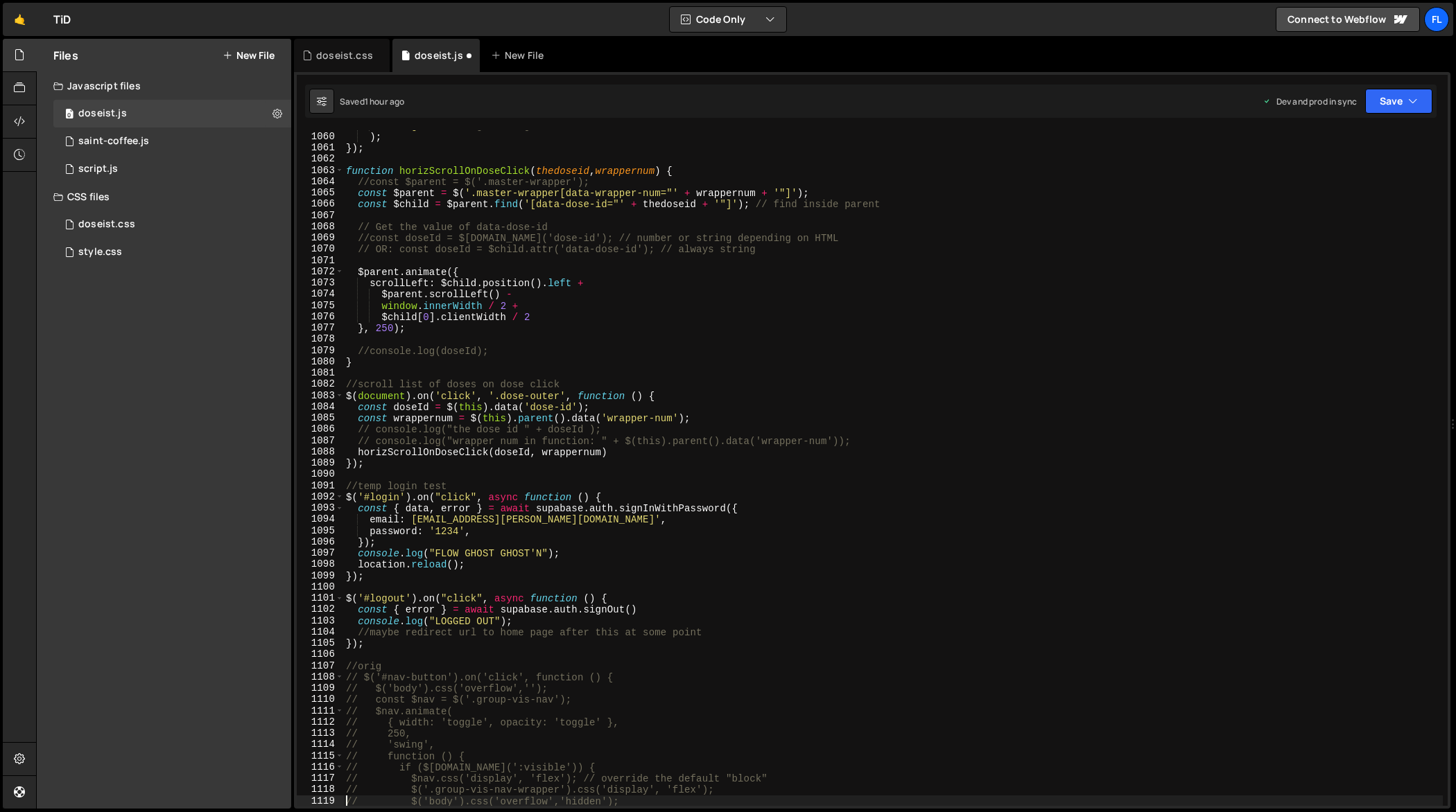
scroll to position [11968, 0]
click at [633, 493] on div "'swing' // easing: "swing" or "linear" ) ; }) ; function horizScrollOnDoseClick…" at bounding box center [893, 469] width 1100 height 699
type textarea "});"
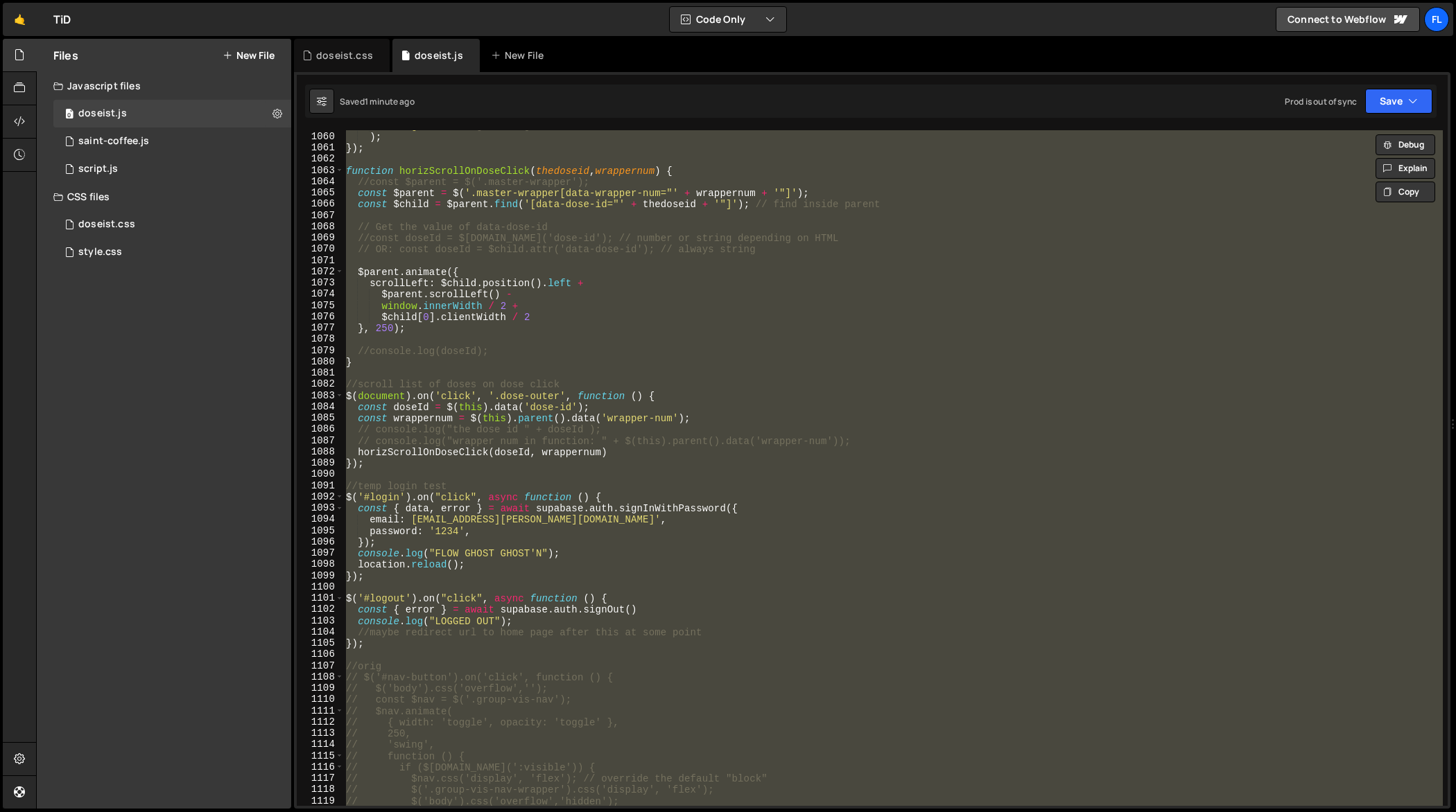
paste textarea
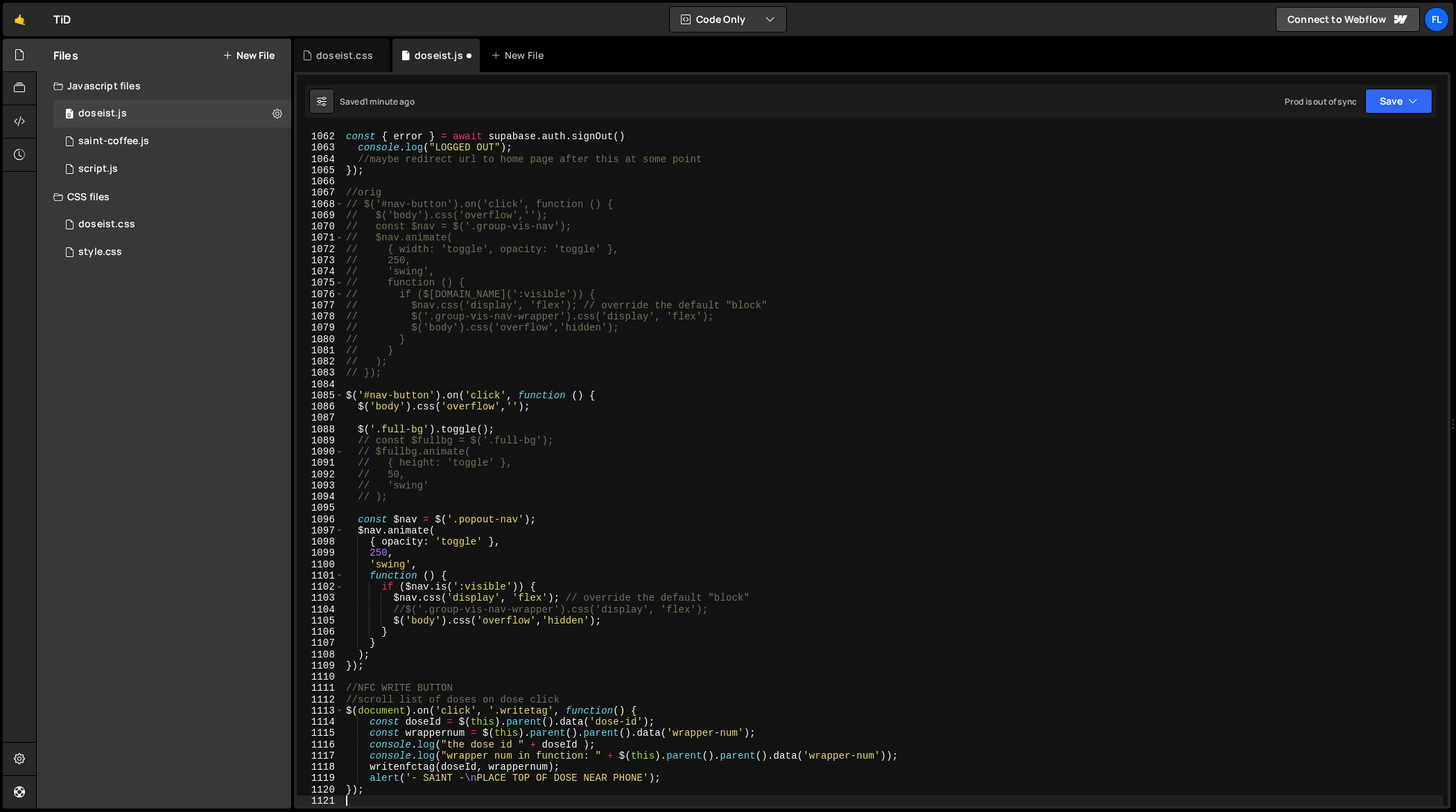
scroll to position [11991, 0]
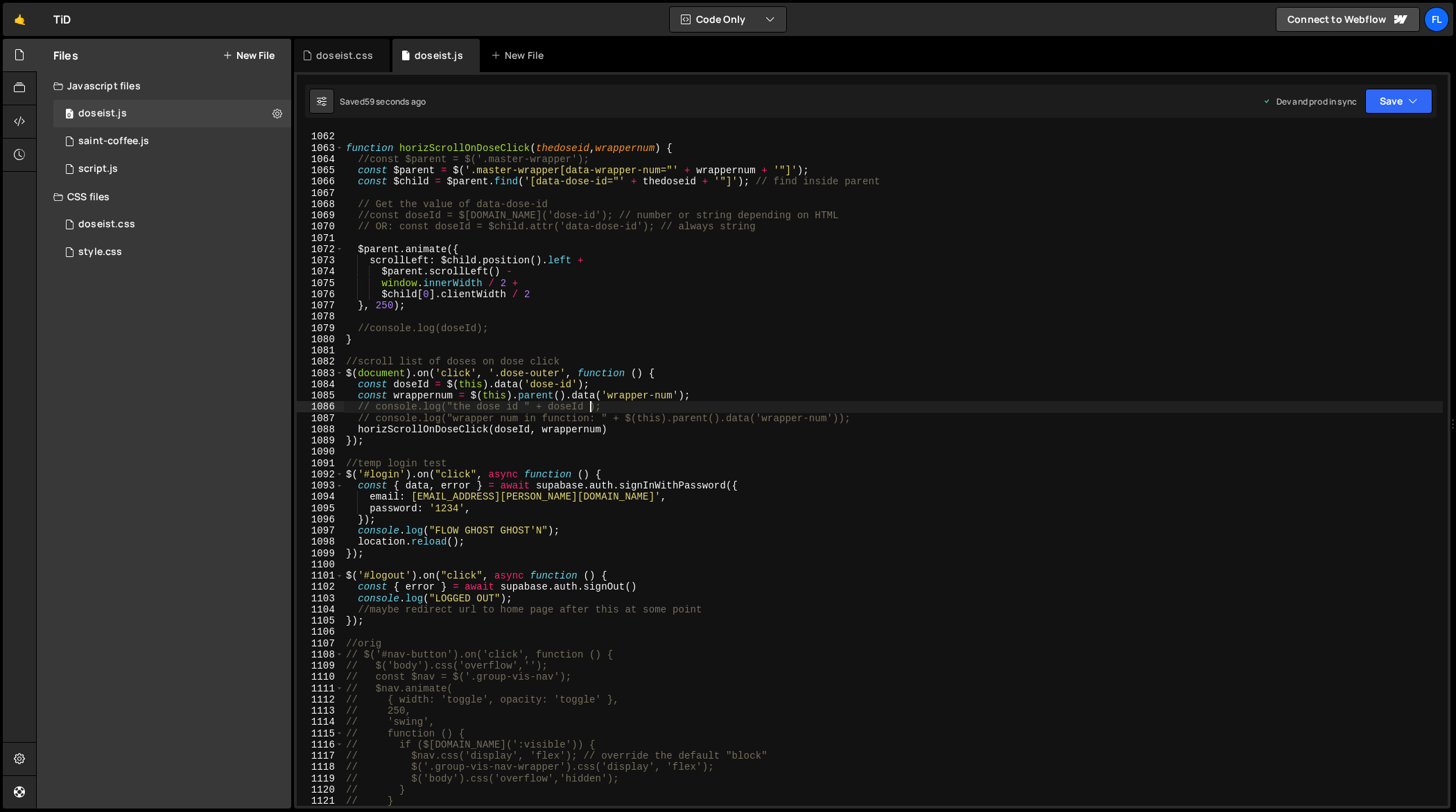
click at [589, 402] on div "}) ; function horizScrollOnDoseClick ( thedoseid , wrappernum ) { //const $pare…" at bounding box center [893, 469] width 1100 height 699
type textarea "});"
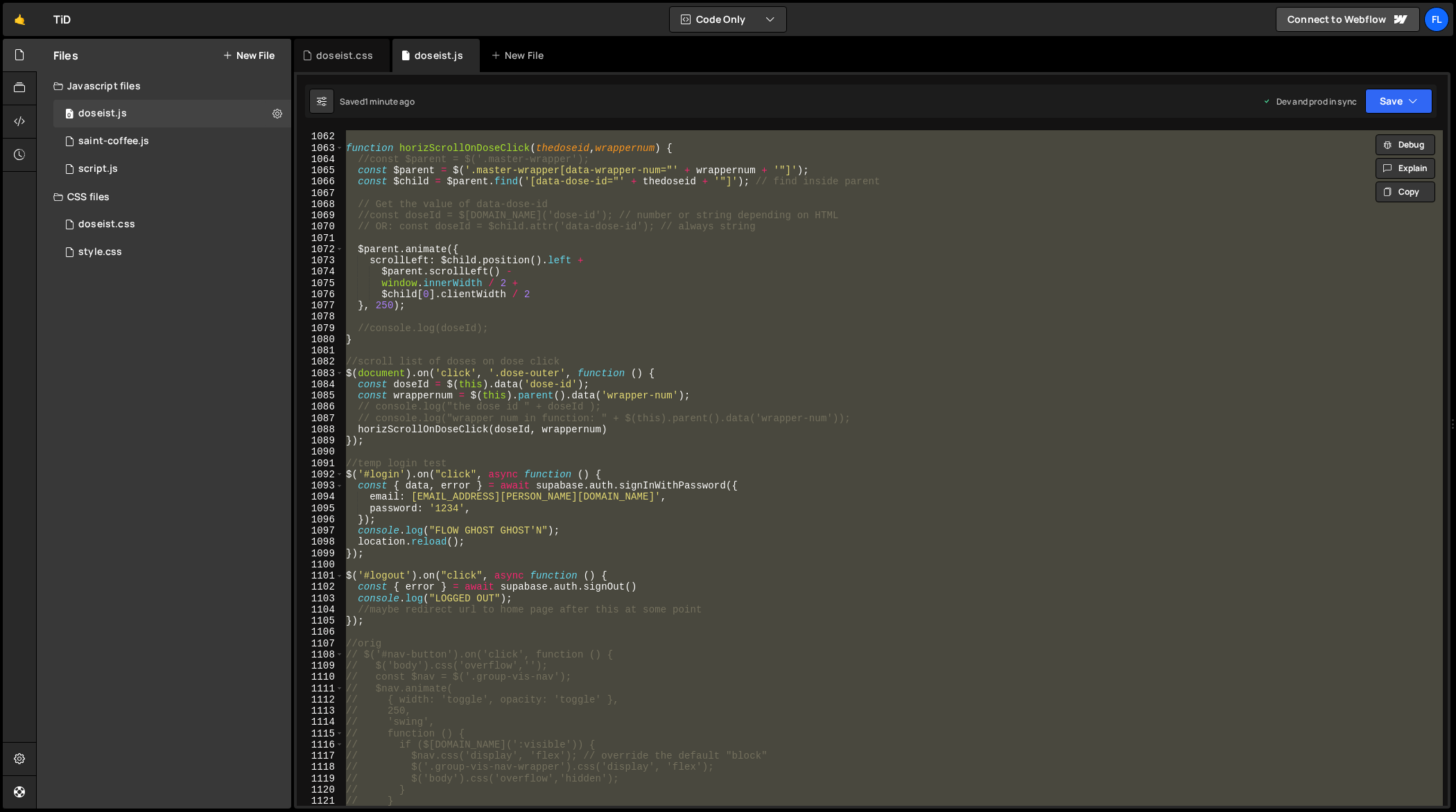
paste textarea
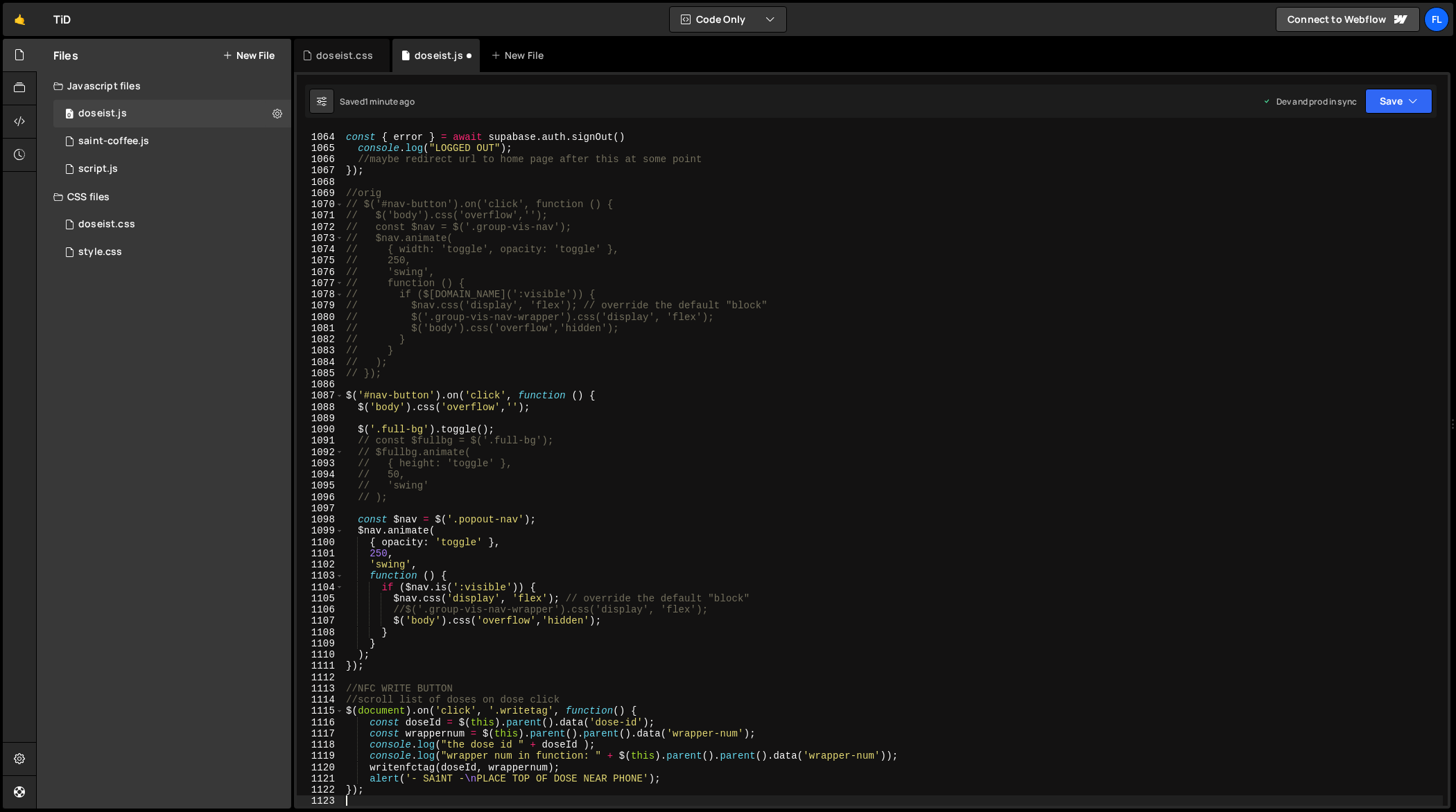
scroll to position [12013, 0]
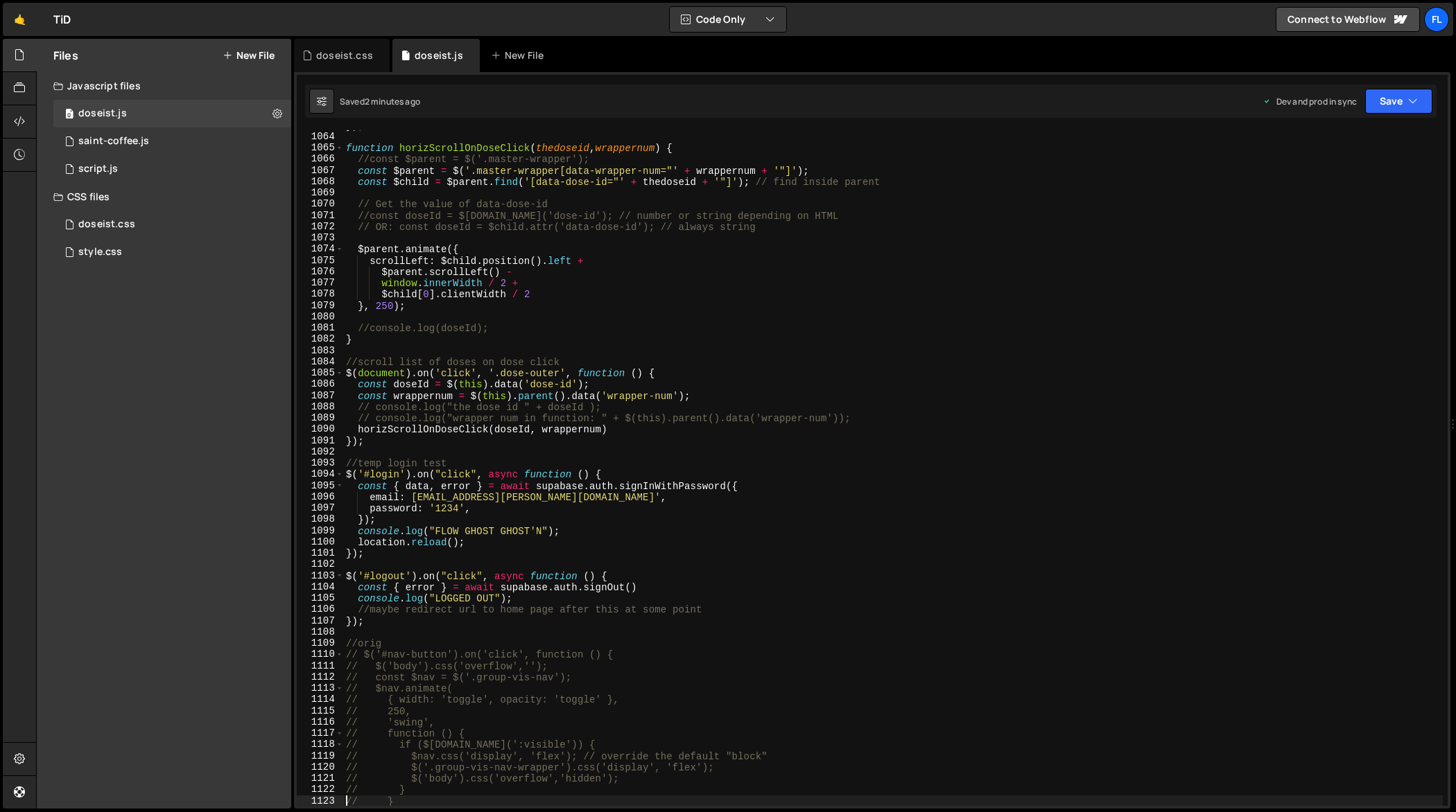
click at [542, 411] on div "}) ; function horizScrollOnDoseClick ( thedoseid , wrappernum ) { //const $pare…" at bounding box center [893, 469] width 1100 height 699
type textarea "});"
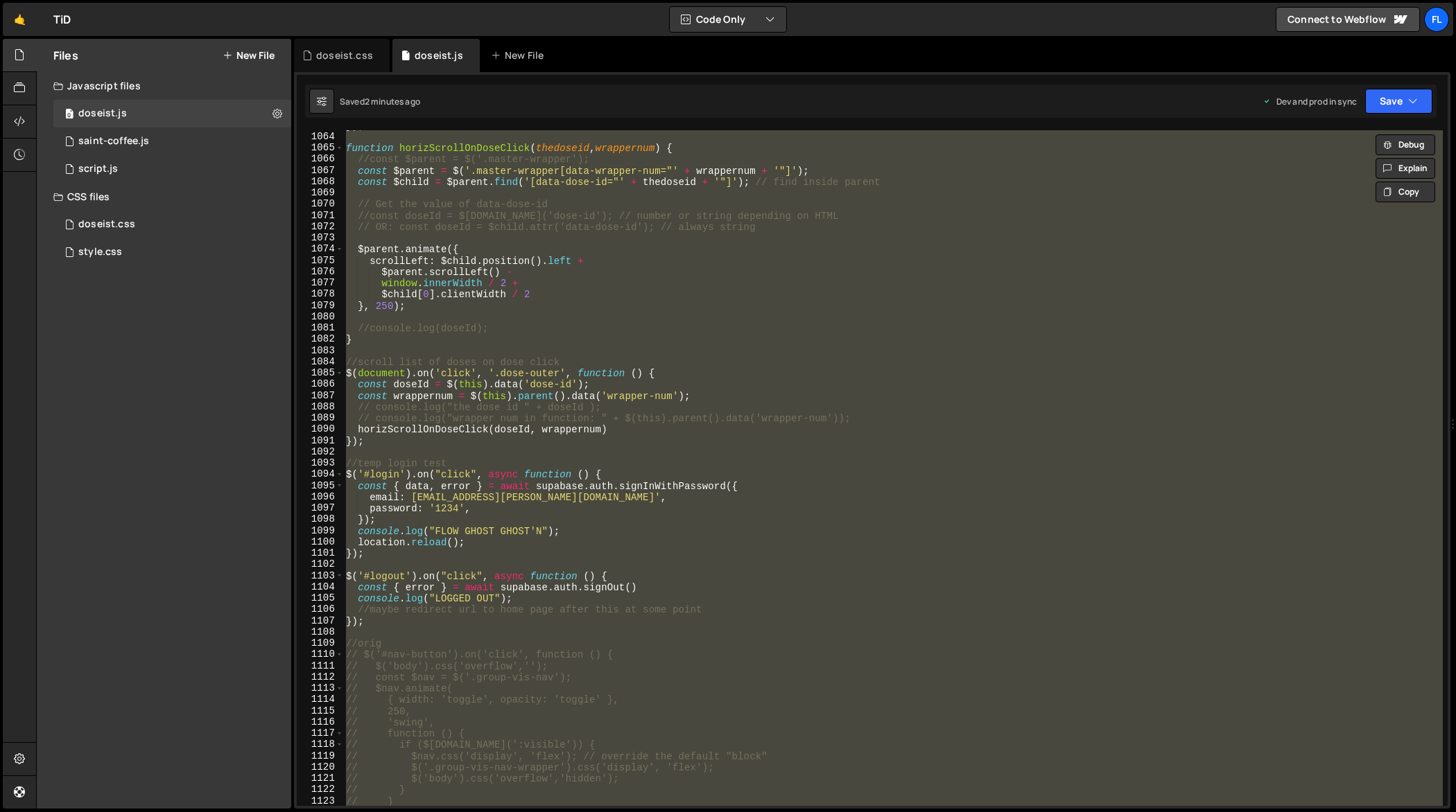
paste textarea
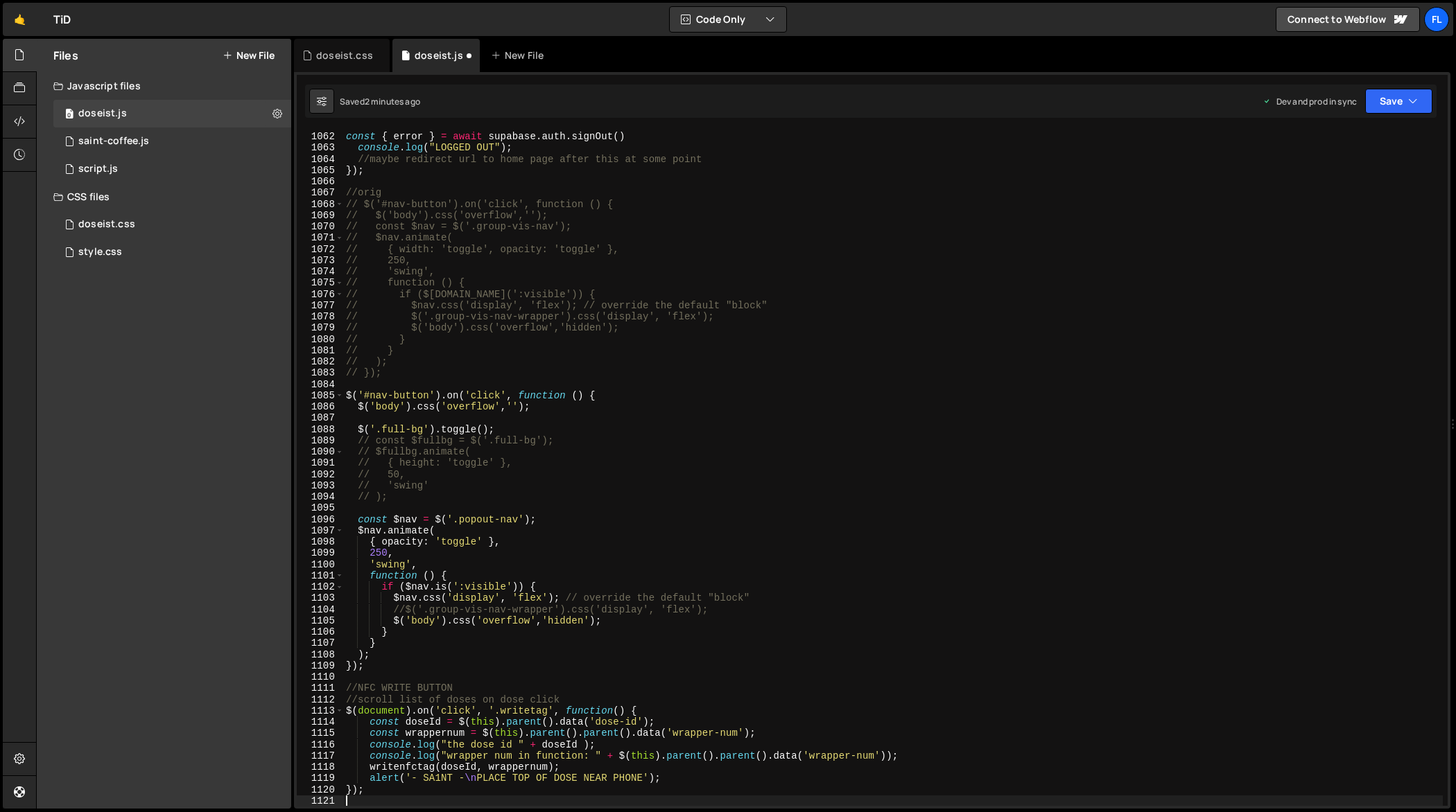
scroll to position [11991, 0]
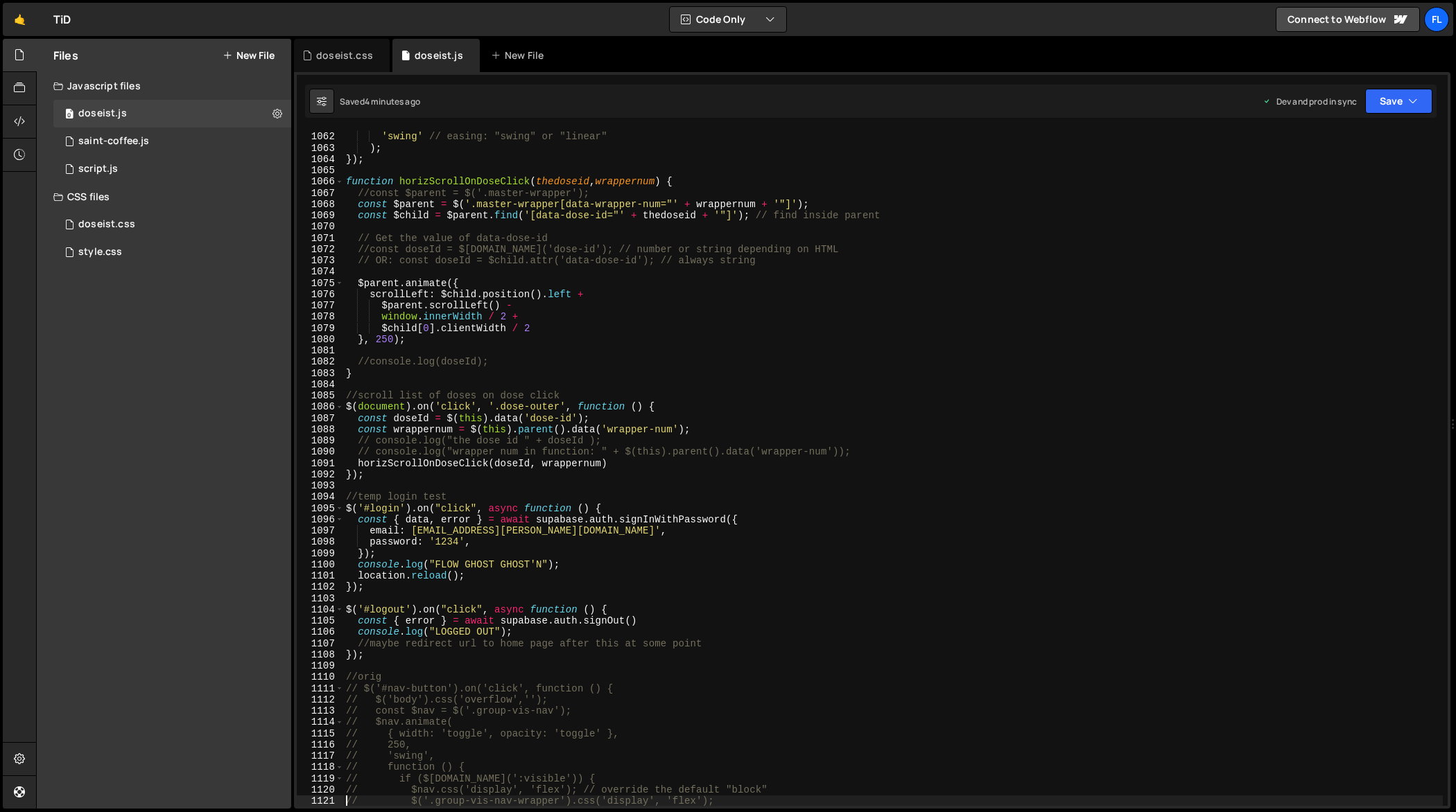
click at [525, 456] on div "250 , // duration in ms 'swing' // easing: "swing" or "linear" ) ; }) ; functio…" at bounding box center [893, 469] width 1100 height 699
type textarea "});"
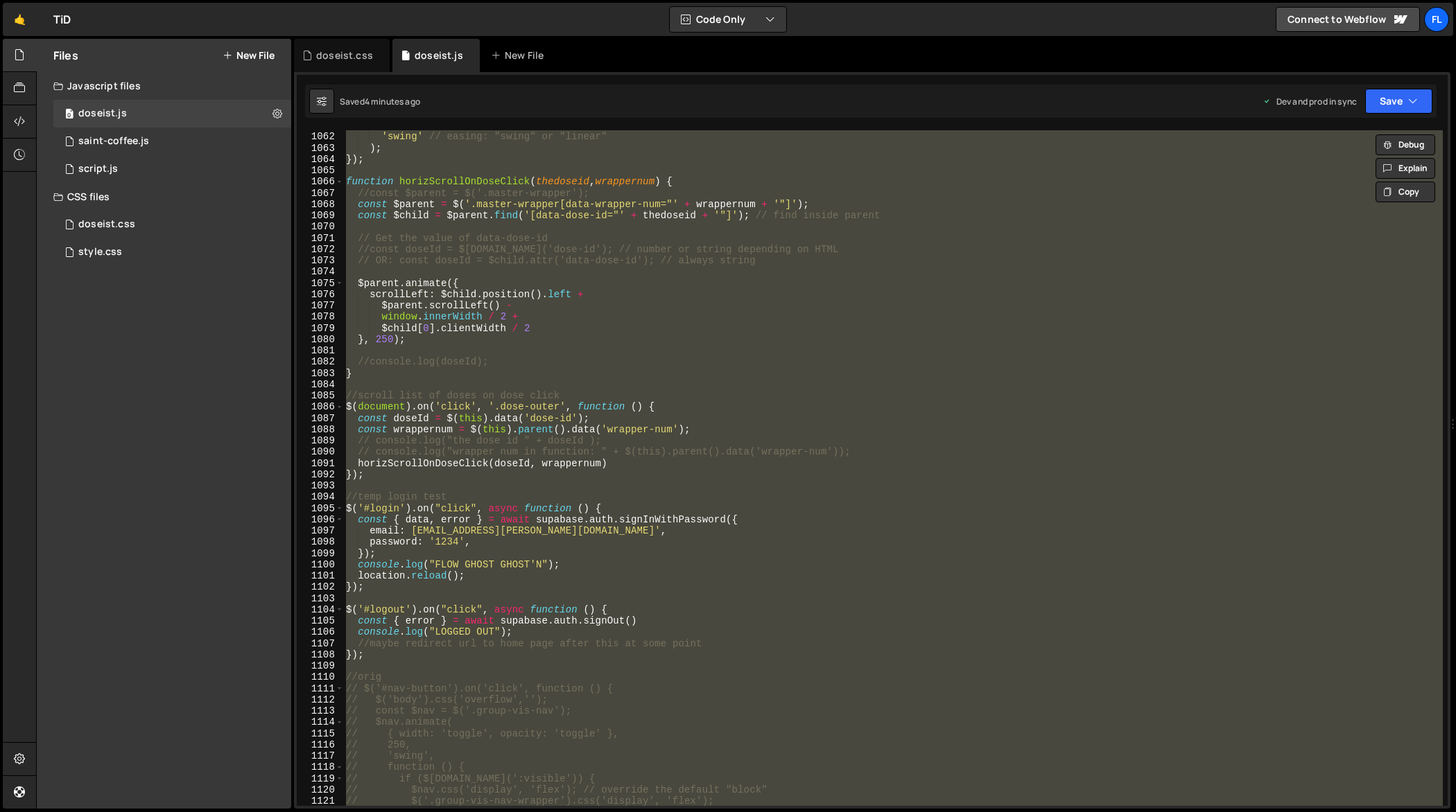
paste textarea
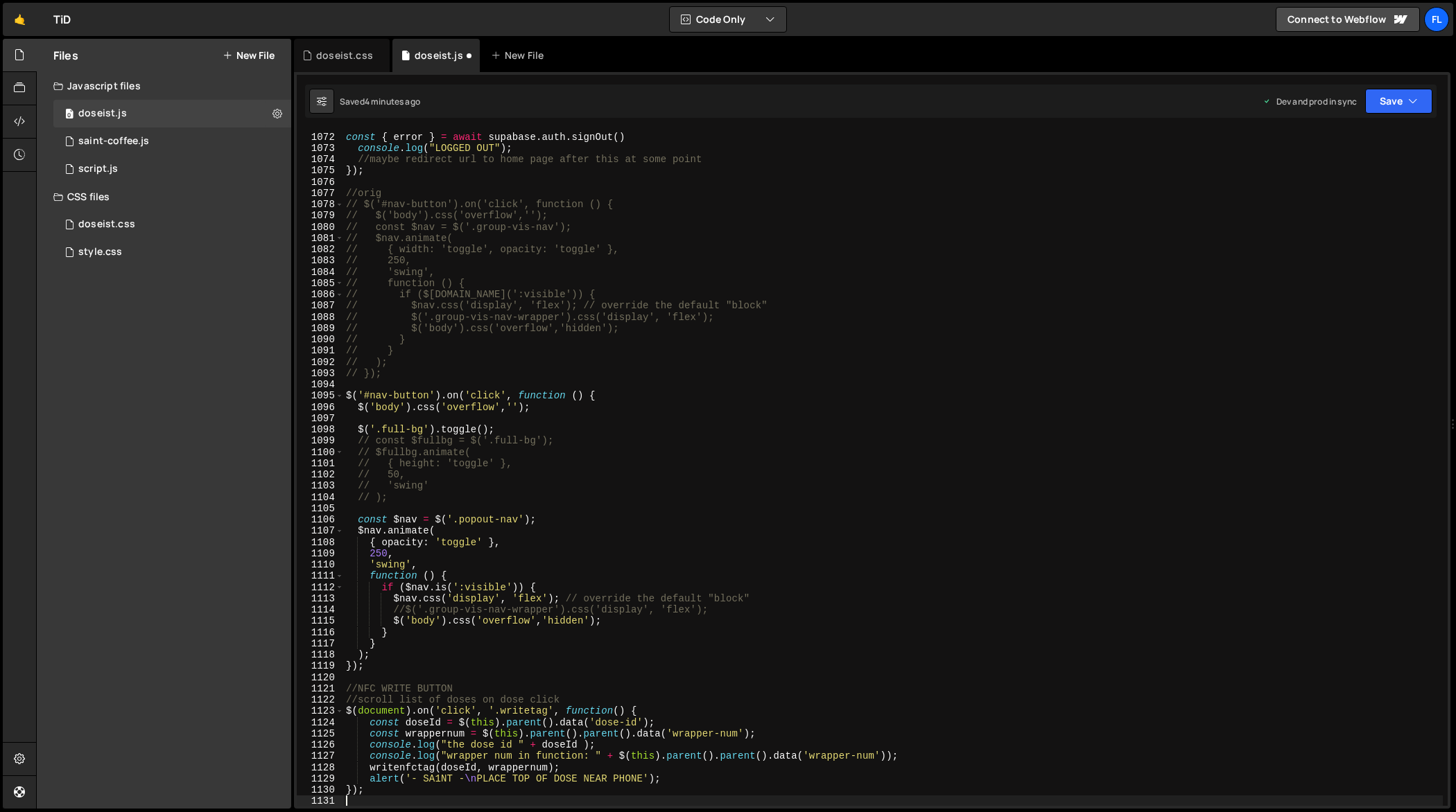
scroll to position [12103, 0]
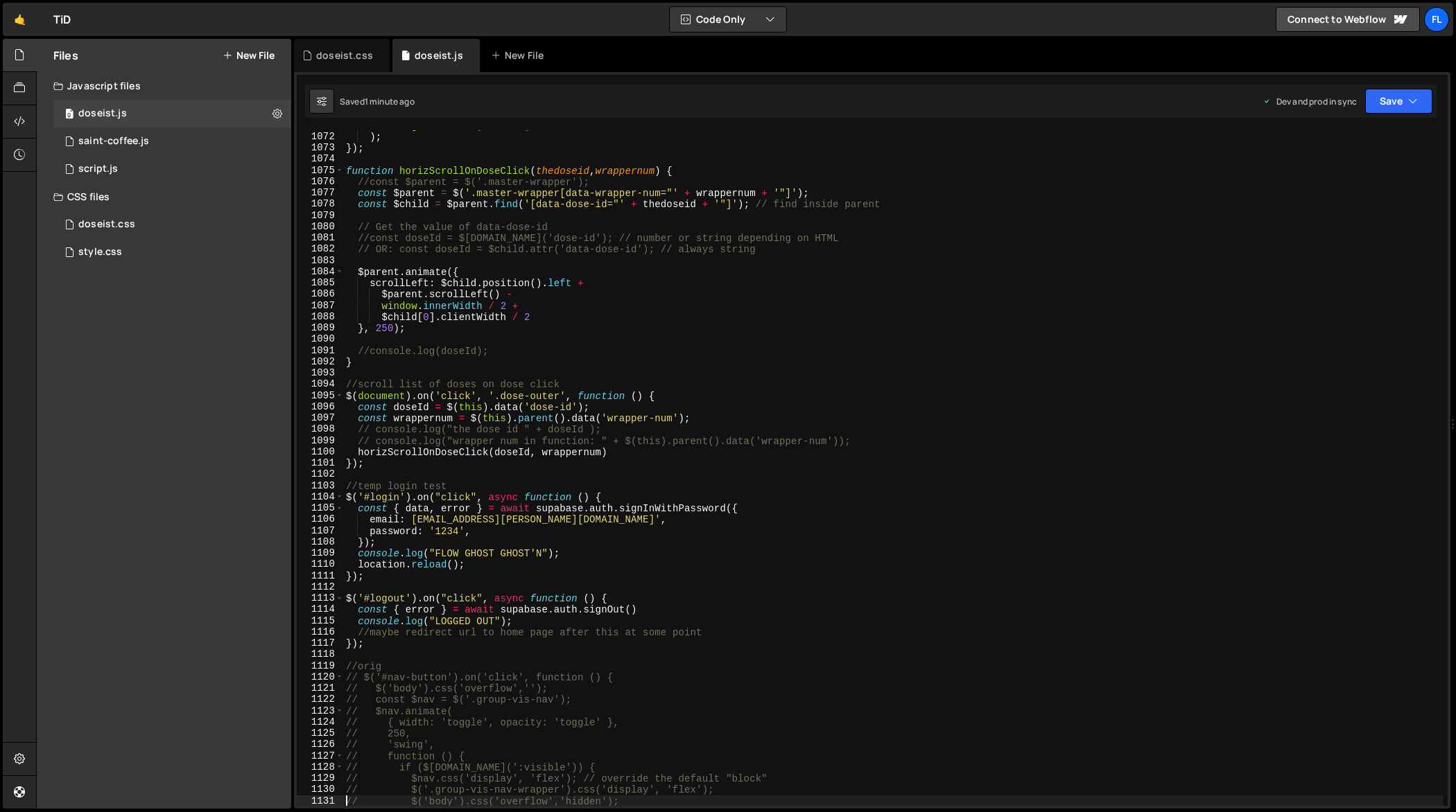
click at [501, 439] on div "'swing' // easing: "swing" or "linear" ) ; }) ; function horizScrollOnDoseClick…" at bounding box center [893, 469] width 1100 height 699
type textarea "});"
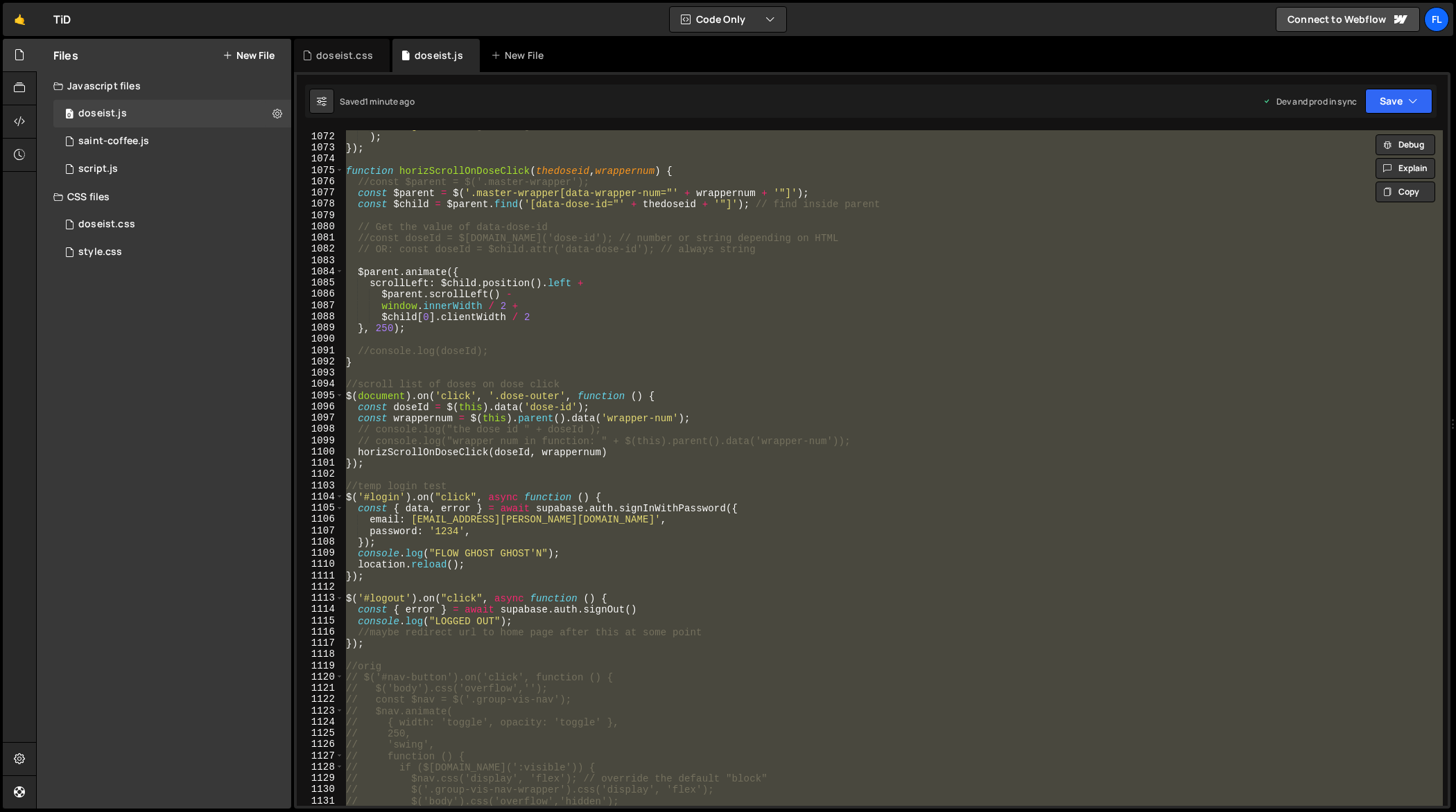
paste textarea
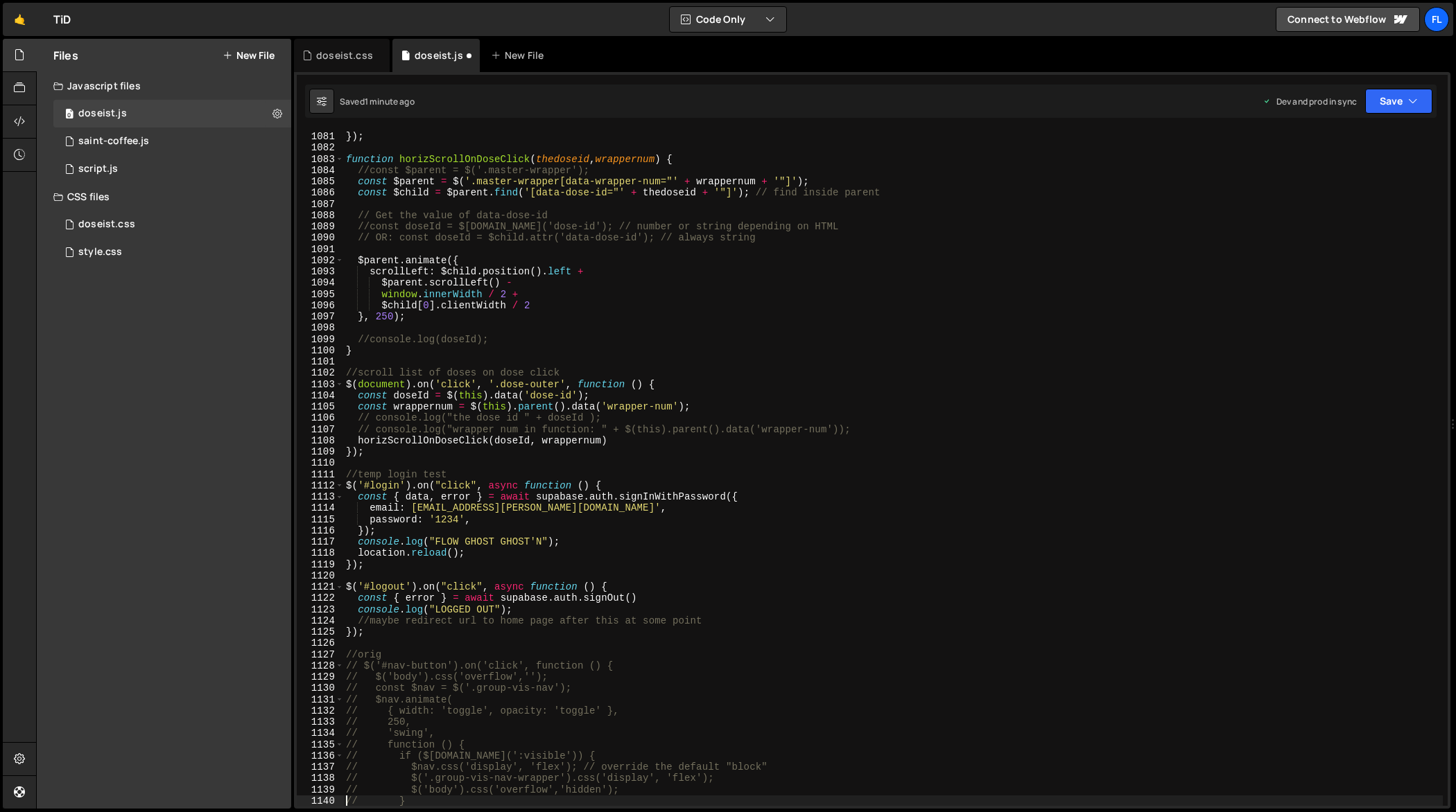
scroll to position [12204, 0]
click at [616, 426] on div ") ; }) ; function horizScrollOnDoseClick ( thedoseid , wrappernum ) { //const $…" at bounding box center [893, 469] width 1100 height 699
type textarea "});"
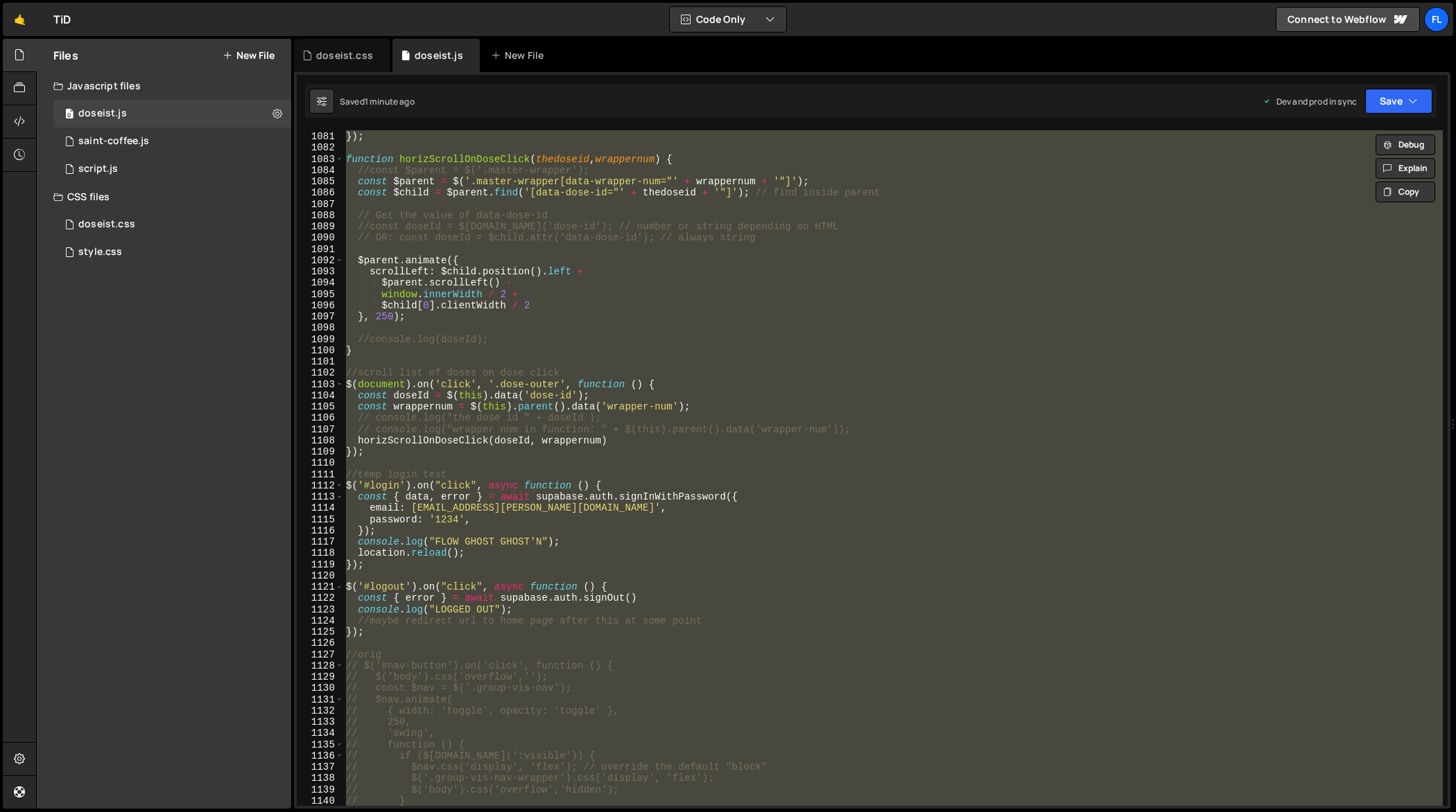
paste textarea
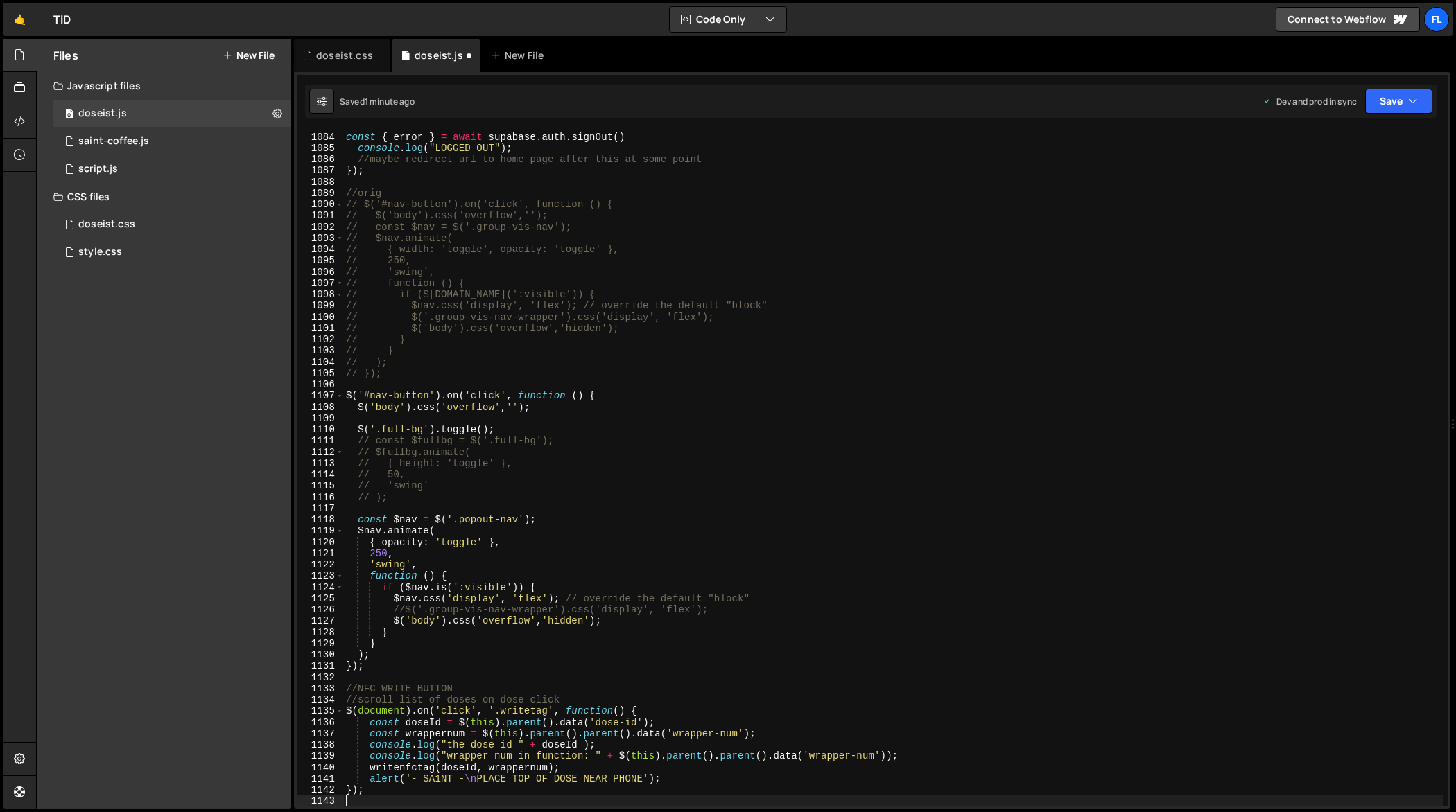
scroll to position [12238, 0]
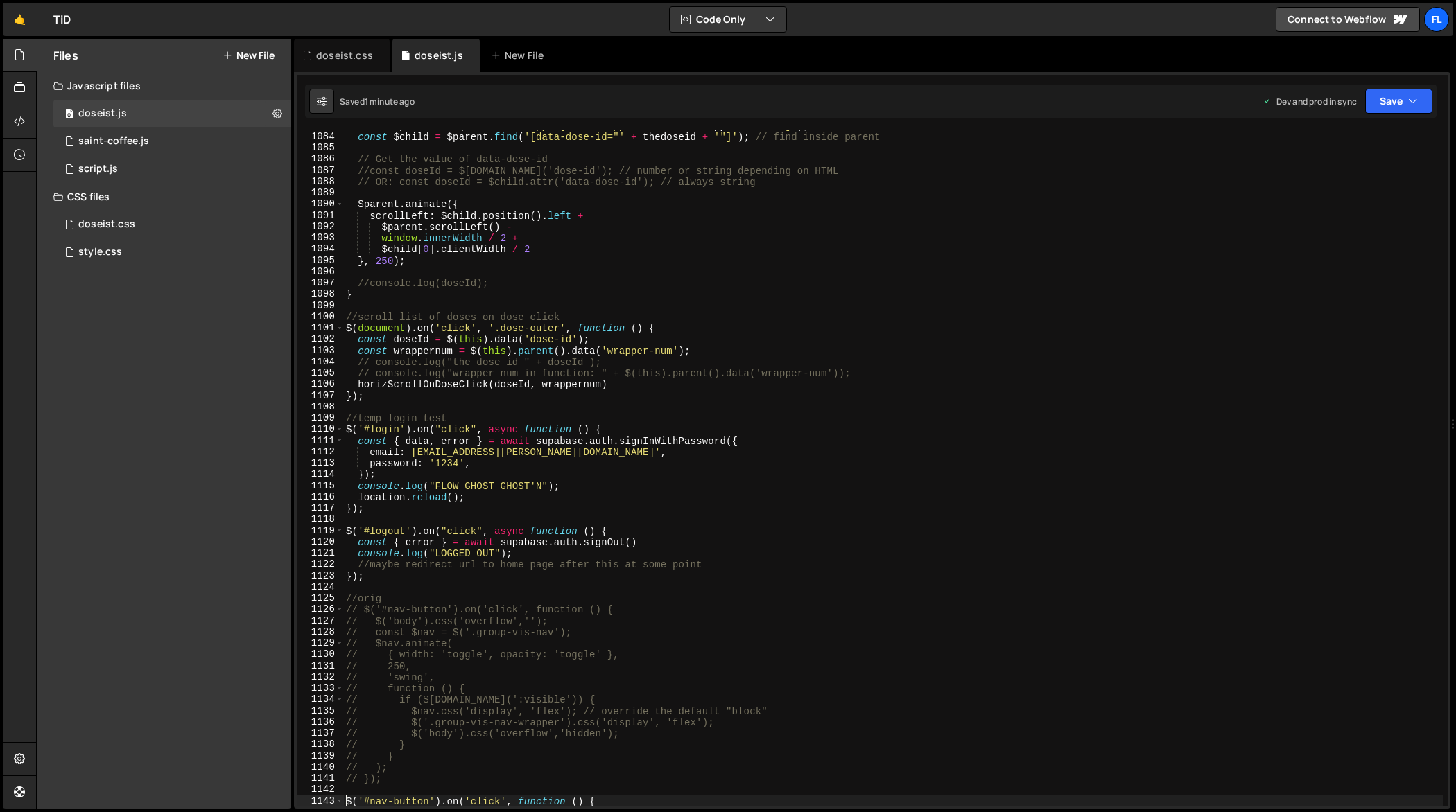
click at [666, 420] on div "const $parent = $ ( '.master-wrapper[data-wrapper-num="' + wrappernum + '"]' ) …" at bounding box center [893, 469] width 1100 height 699
type textarea "});"
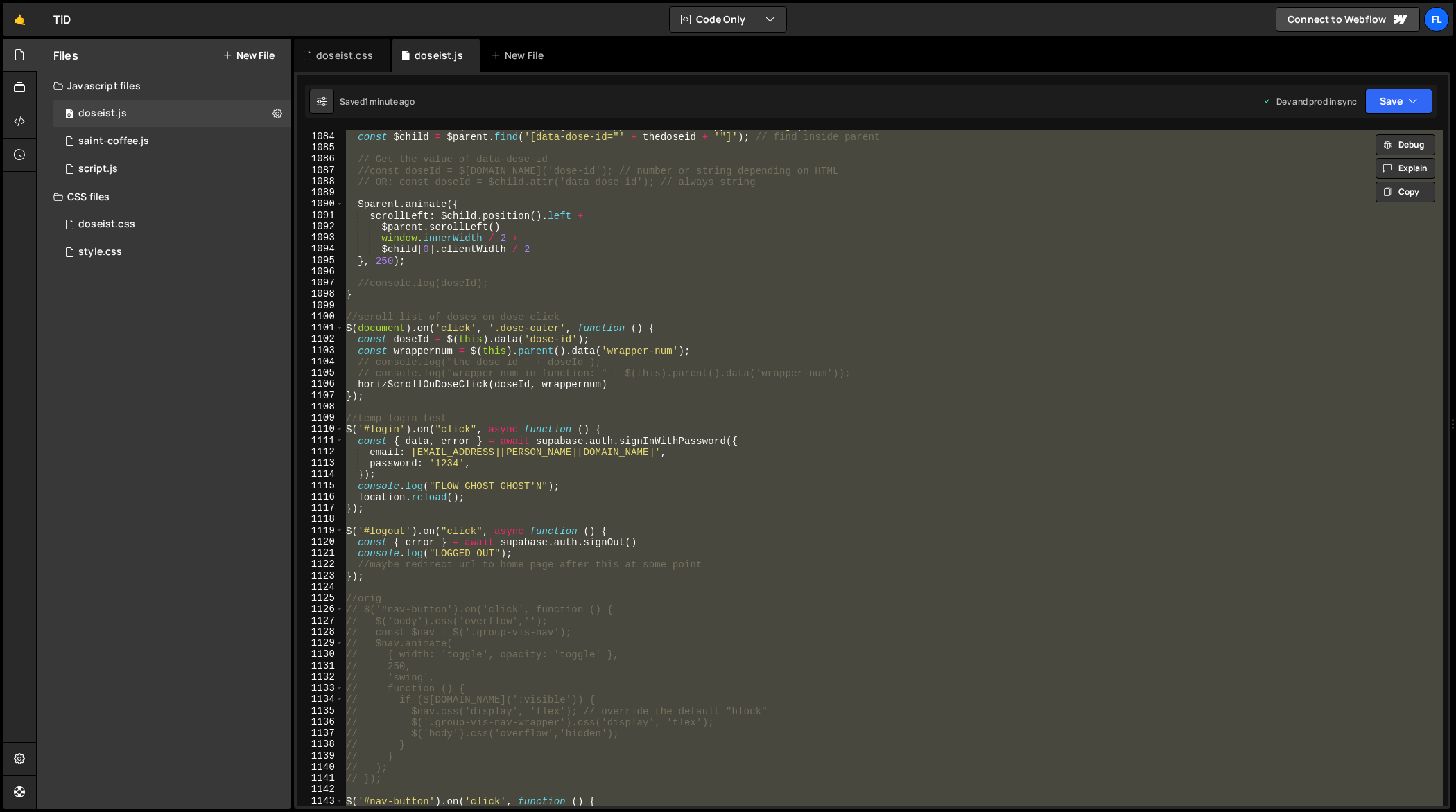
paste textarea
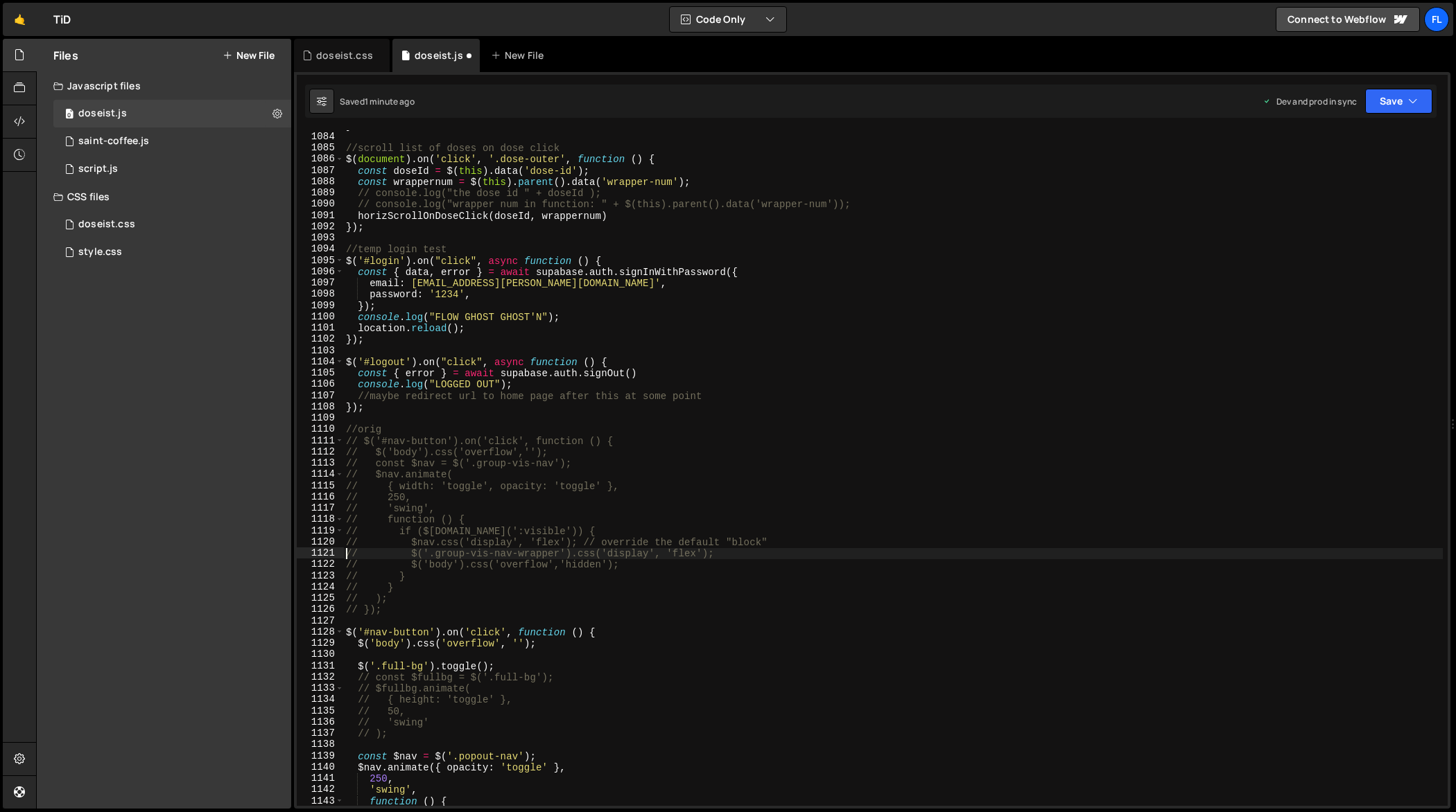
type textarea "// $('.group-vis-nav-wrapper').css('display', 'flex');"
